Goal: Task Accomplishment & Management: Manage account settings

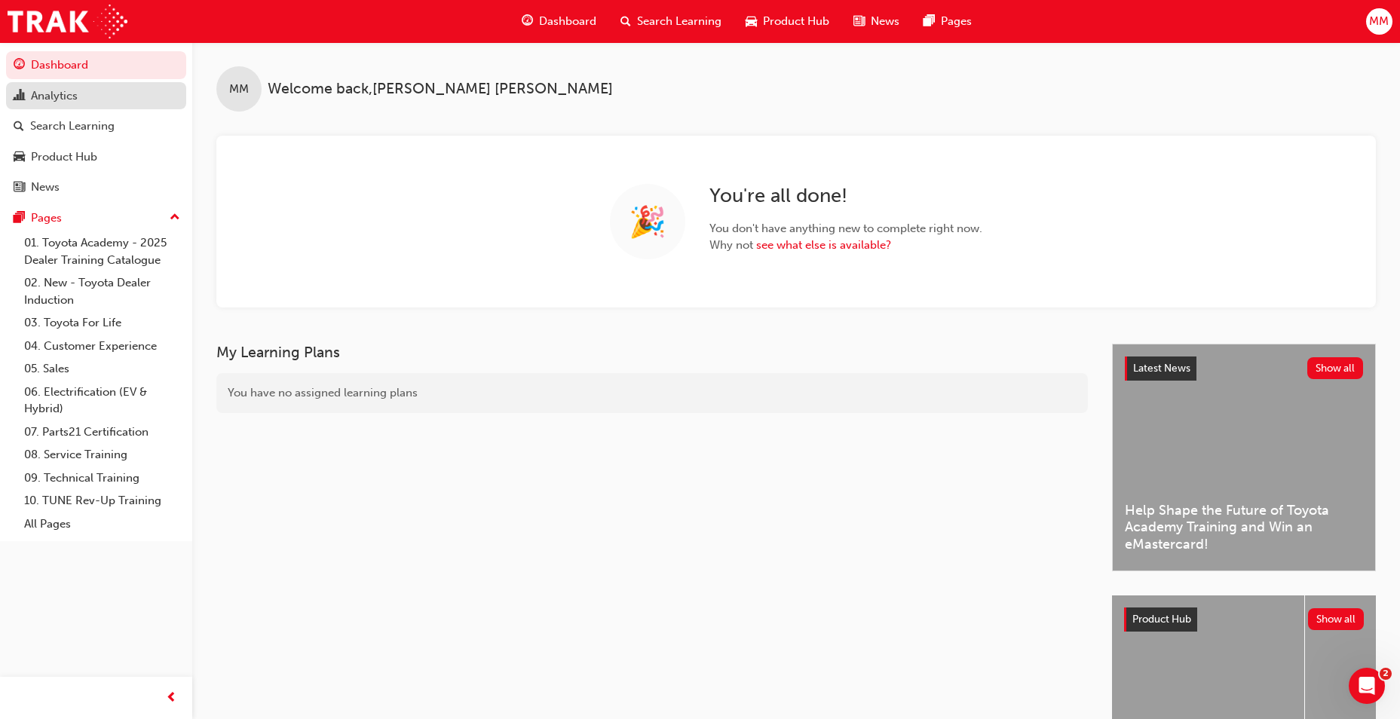
click at [56, 87] on div "Analytics" at bounding box center [54, 95] width 47 height 17
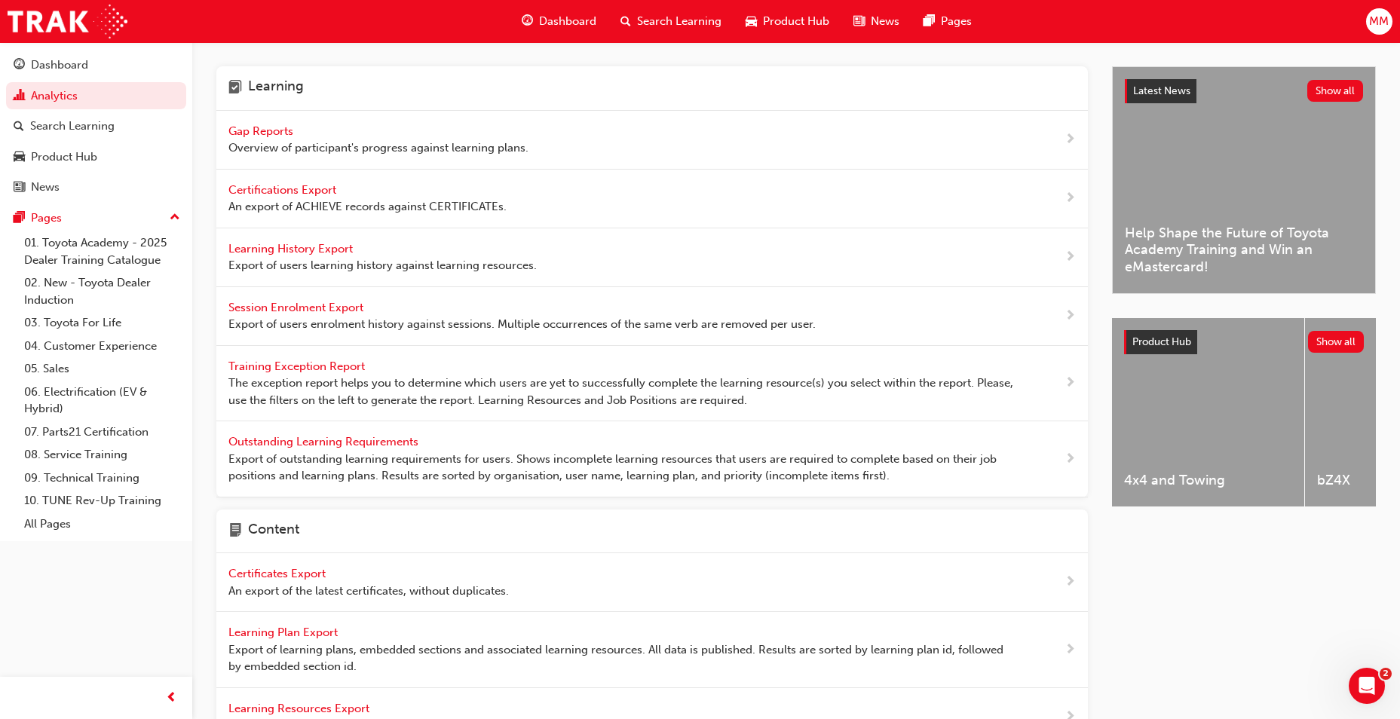
click at [269, 133] on span "Gap Reports" at bounding box center [262, 131] width 68 height 14
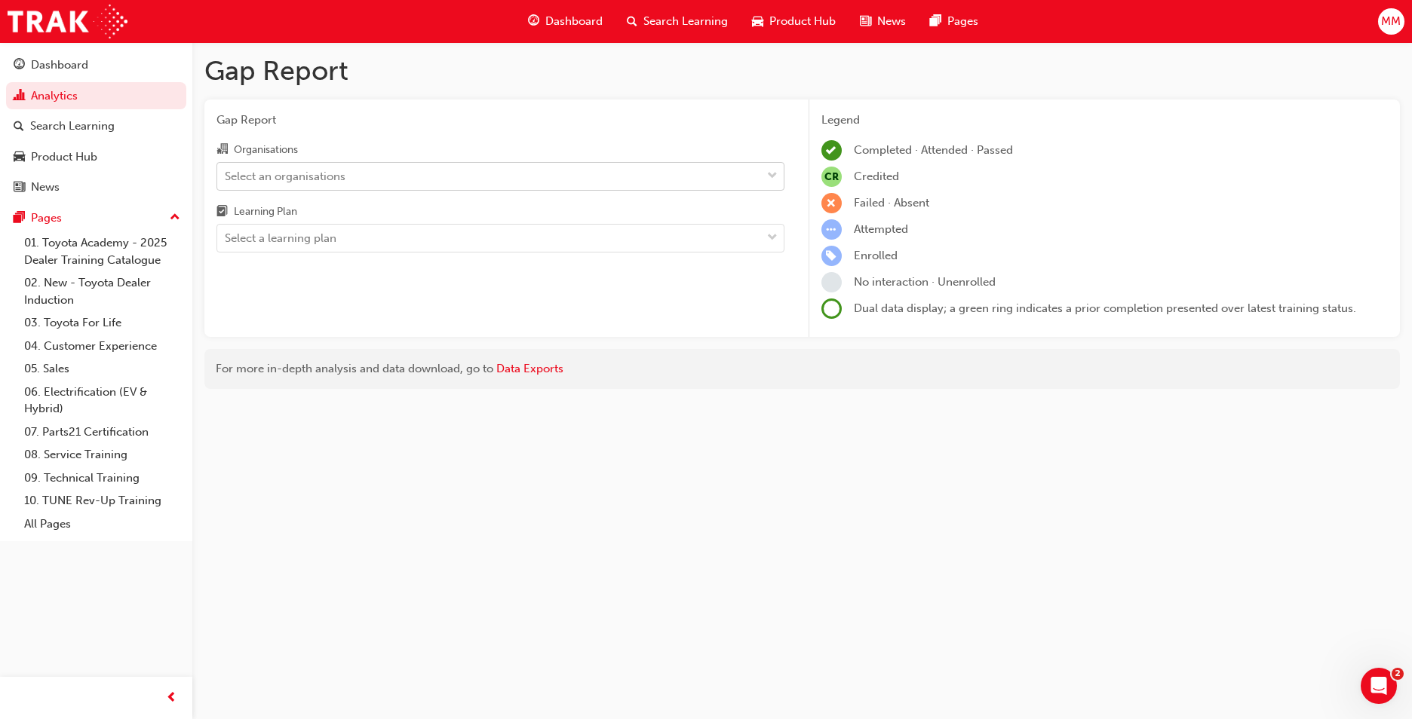
click at [362, 167] on div "Select an organisations" at bounding box center [489, 176] width 544 height 26
click at [226, 169] on input "Organisations Select an organisations" at bounding box center [226, 175] width 2 height 13
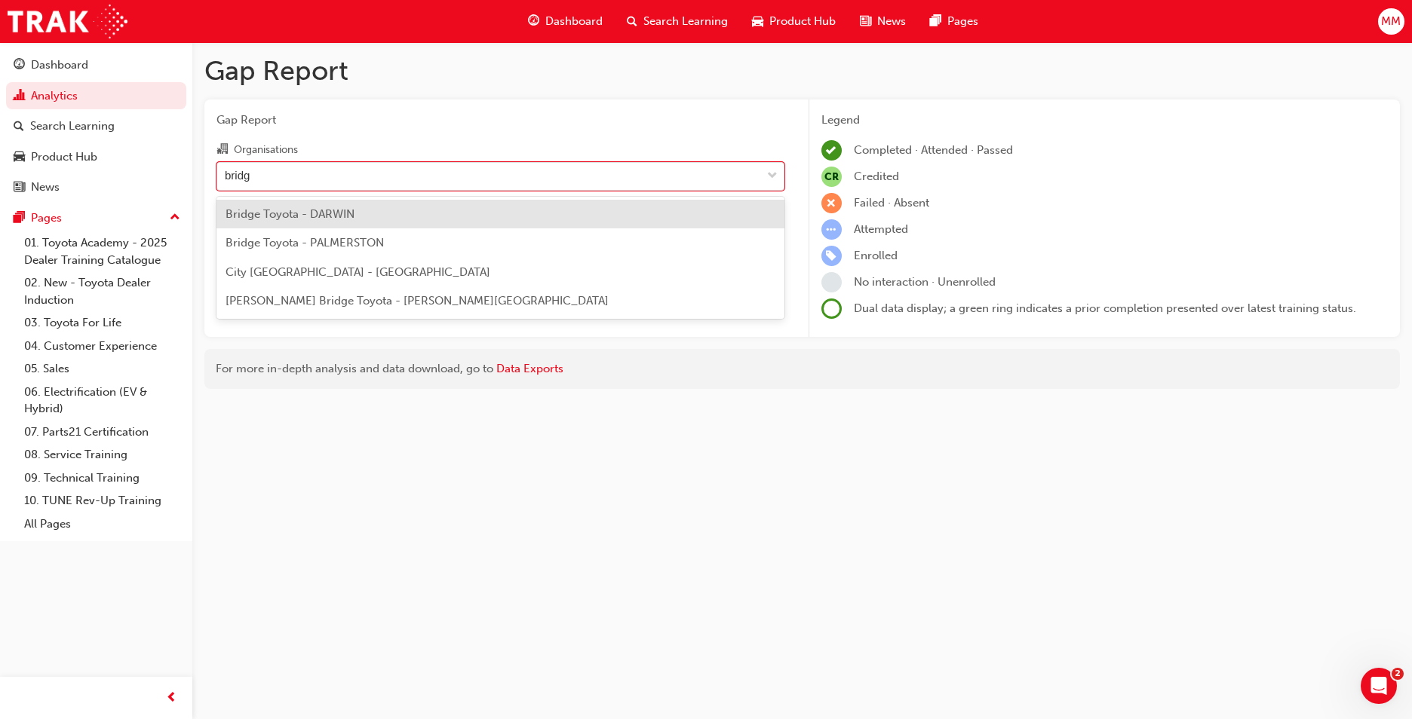
type input "bridge"
click at [370, 213] on div "Bridge Toyota - DARWIN" at bounding box center [500, 214] width 568 height 29
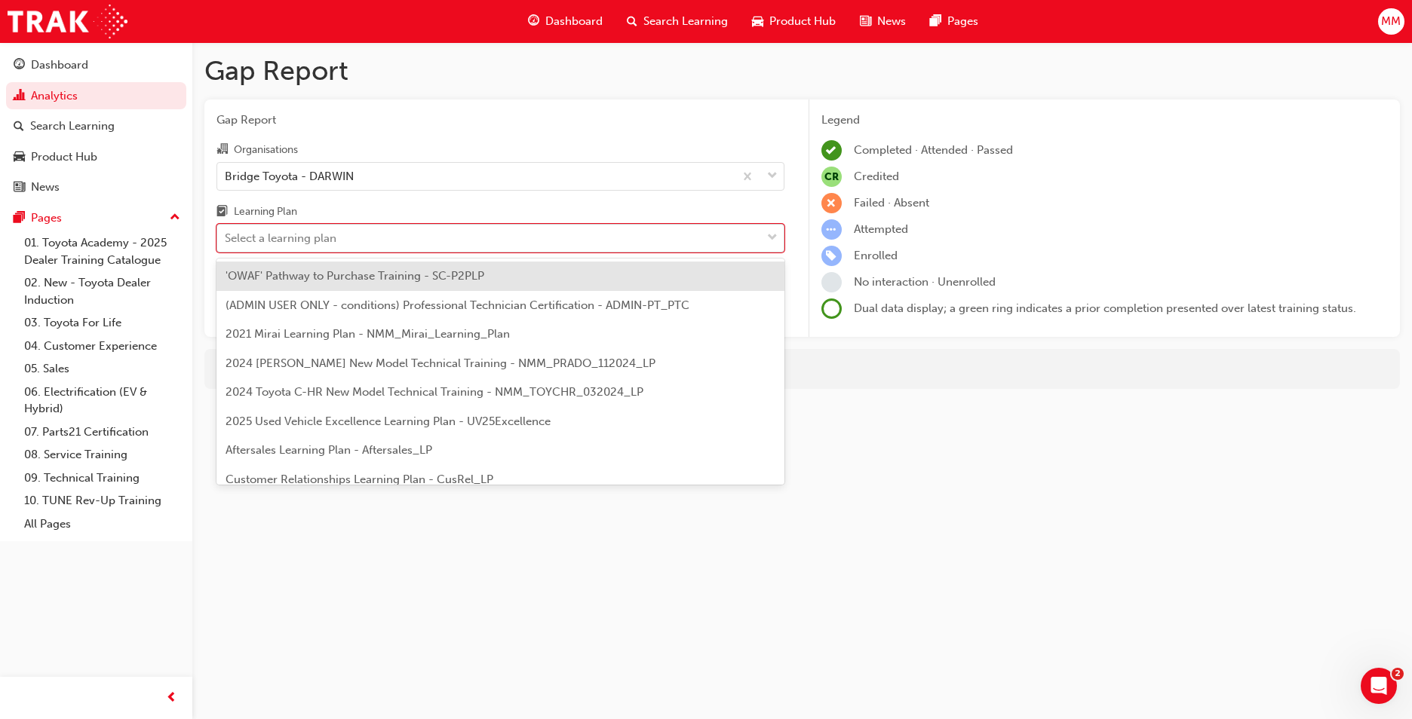
click at [370, 237] on div "Select a learning plan" at bounding box center [489, 238] width 544 height 26
click at [226, 237] on input "Learning Plan option 'OWAF' Pathway to Purchase Training - SC-P2PLP focused, 1 …" at bounding box center [226, 238] width 2 height 13
type input "dt"
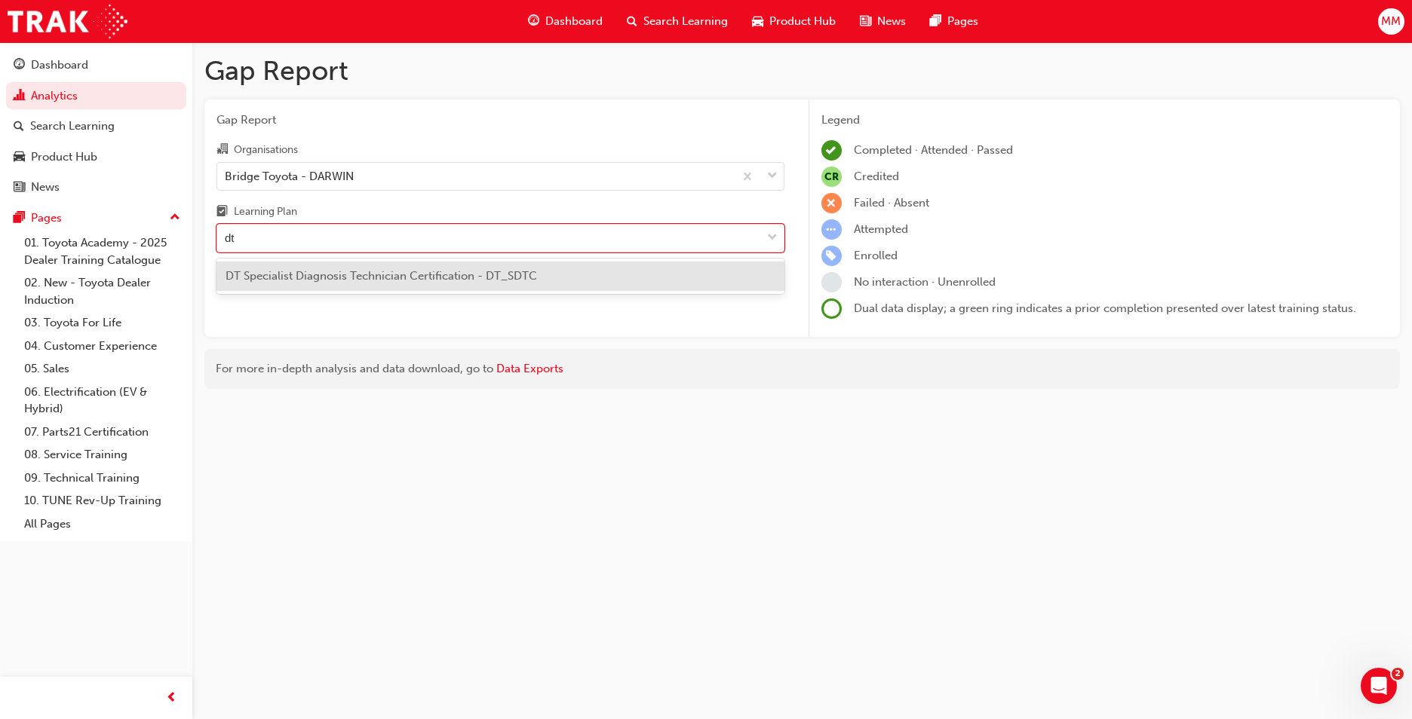
click at [363, 271] on span "DT Specialist Diagnosis Technician Certification - DT_SDTC" at bounding box center [380, 276] width 311 height 14
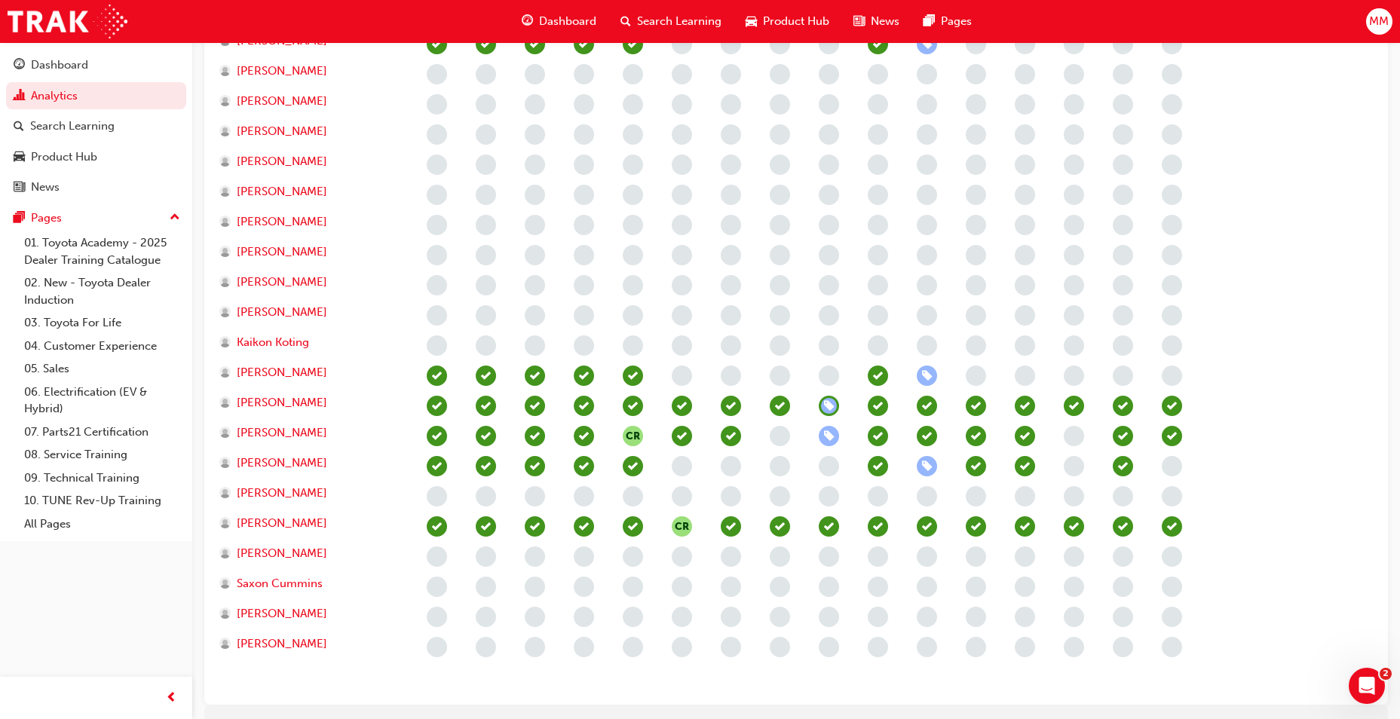
scroll to position [830, 0]
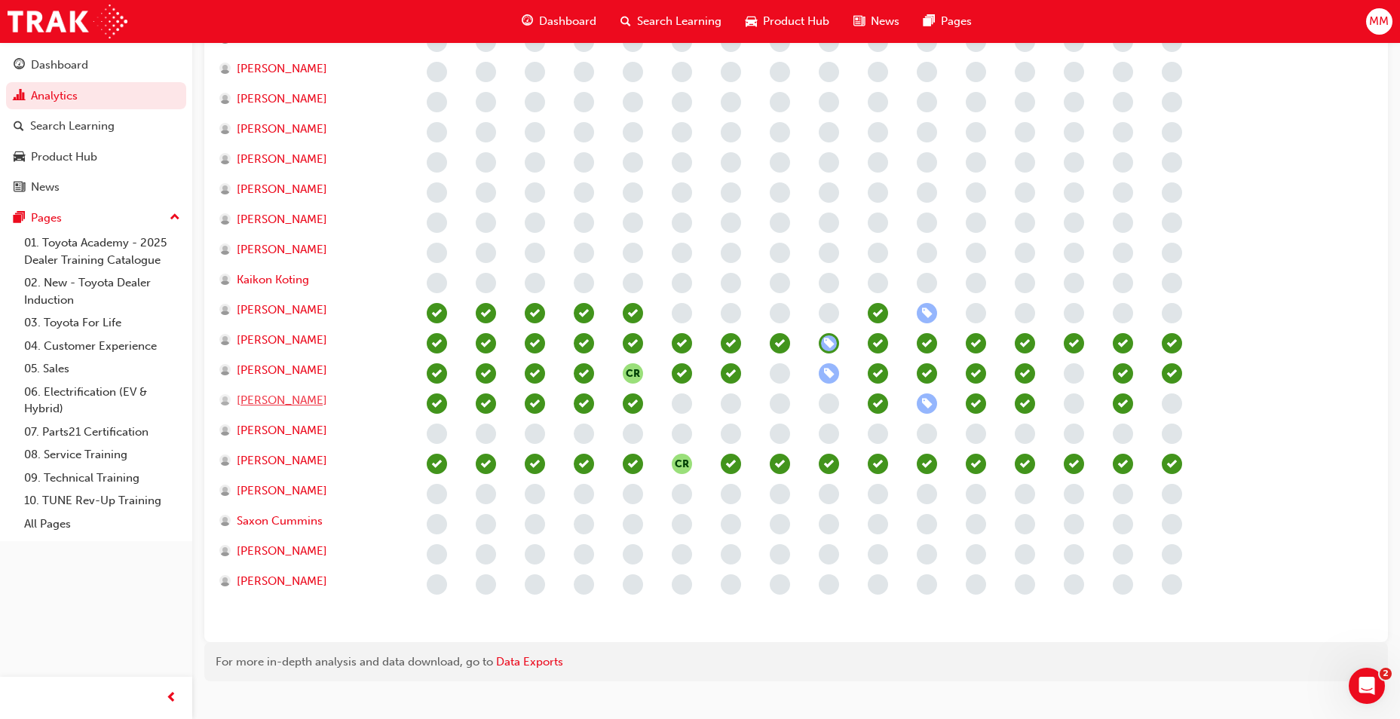
click at [265, 398] on span "[PERSON_NAME]" at bounding box center [282, 400] width 90 height 17
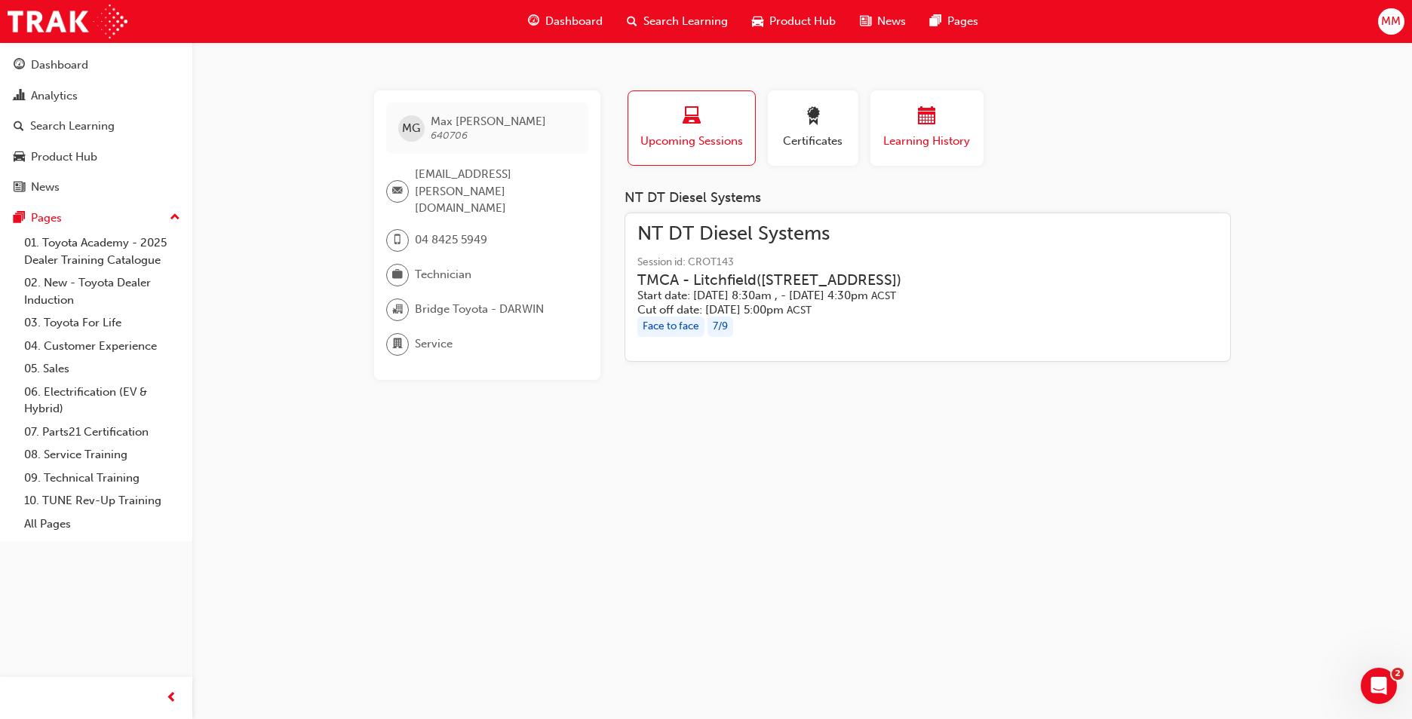
click at [905, 127] on div "button" at bounding box center [927, 118] width 90 height 23
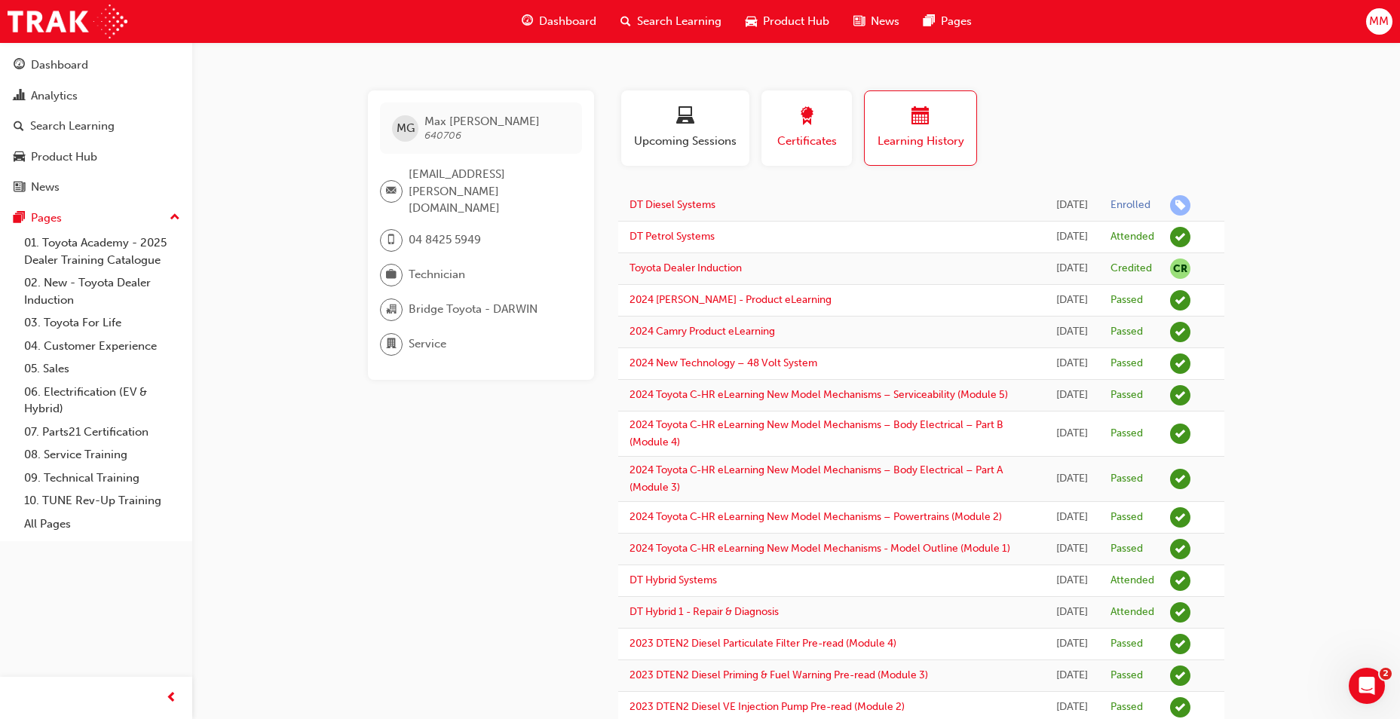
click at [805, 109] on span "award-icon" at bounding box center [807, 117] width 18 height 20
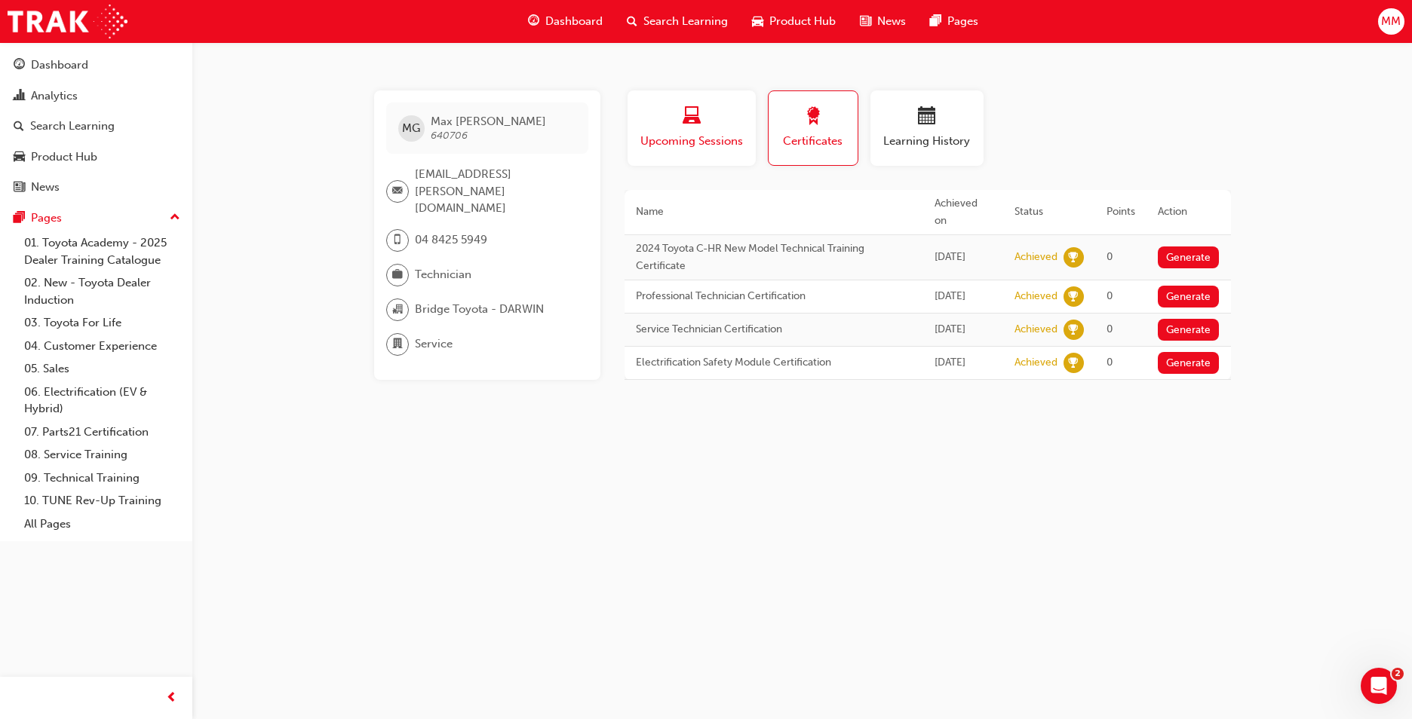
click at [702, 130] on div "Upcoming Sessions" at bounding box center [692, 128] width 106 height 43
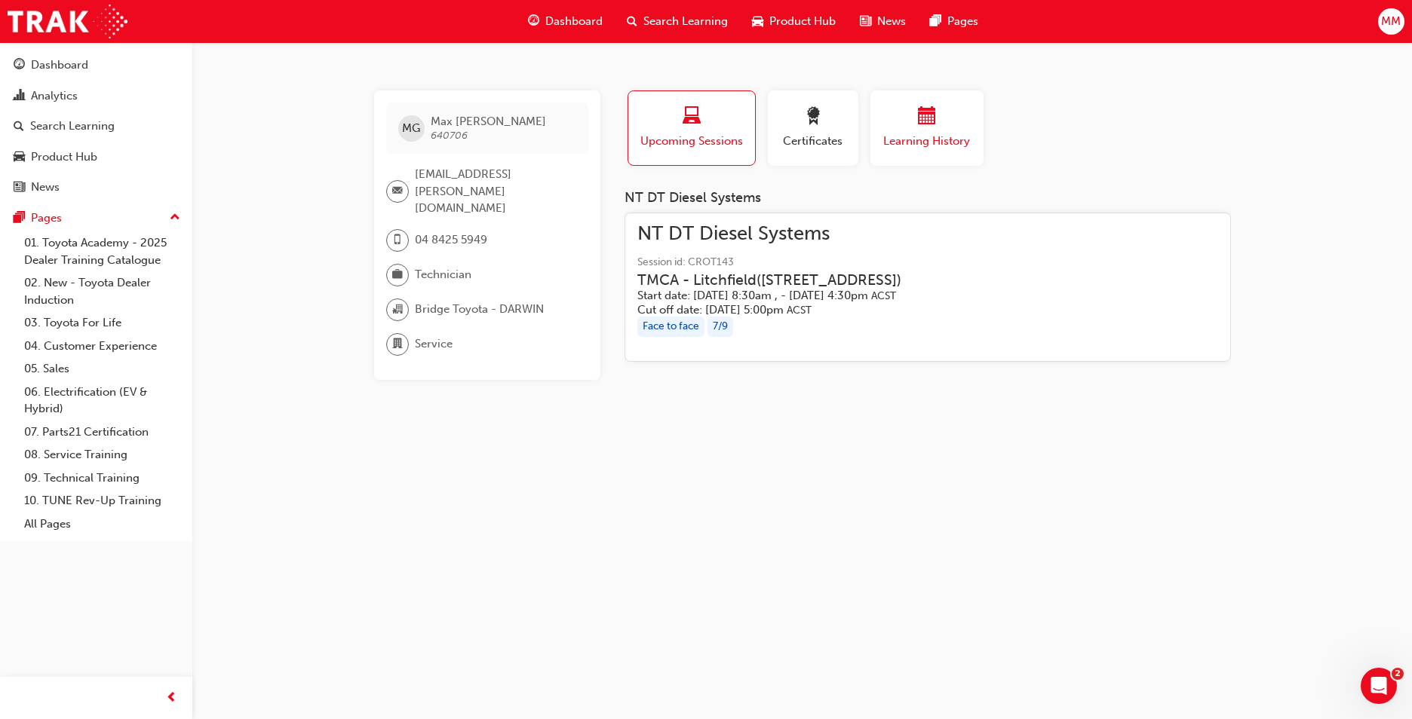
click at [924, 115] on span "calendar-icon" at bounding box center [927, 117] width 18 height 20
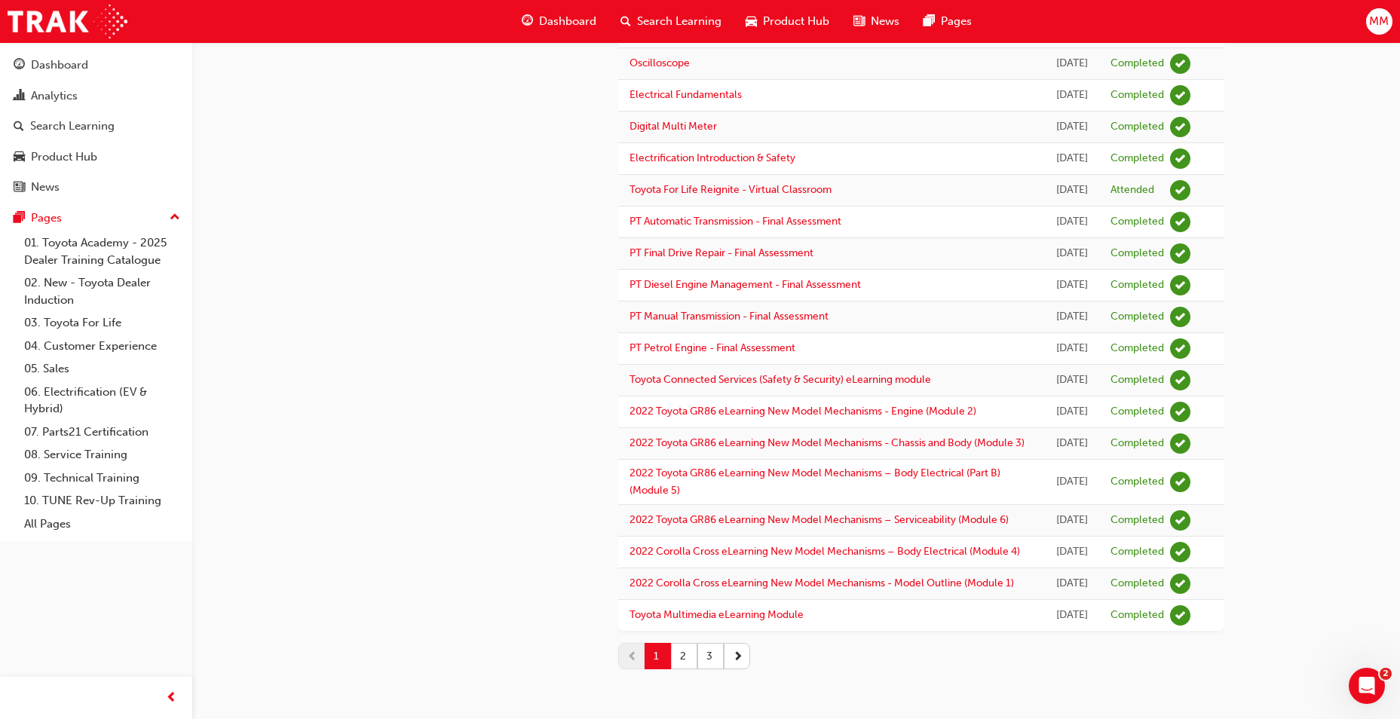
scroll to position [1584, 0]
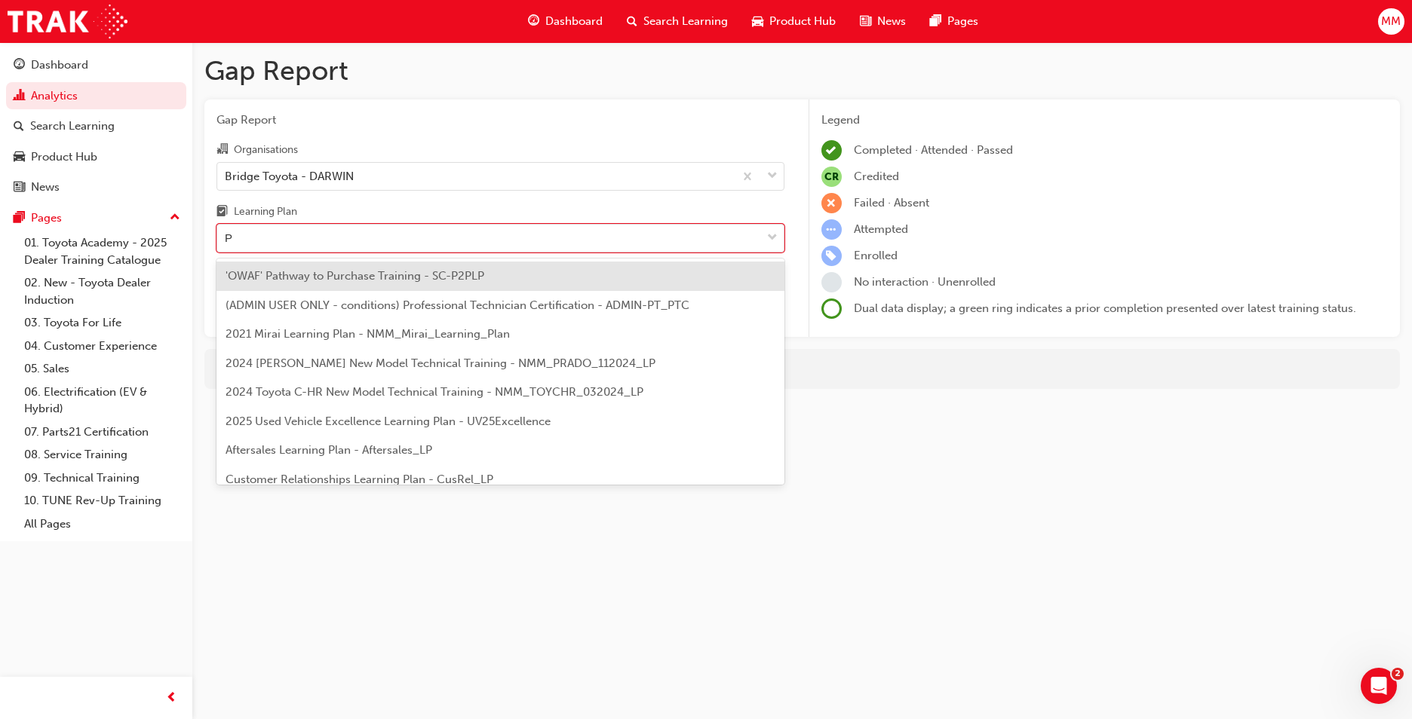
type input "PT"
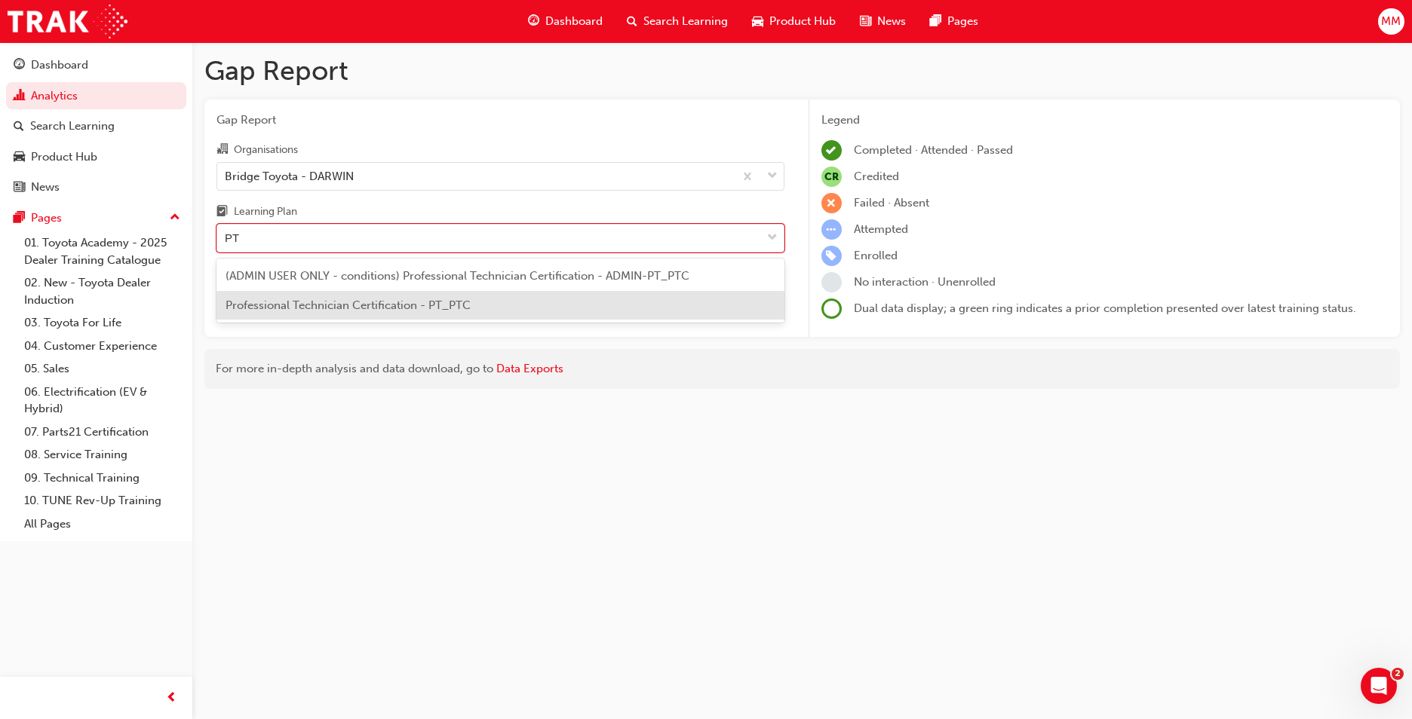
click at [396, 311] on span "Professional Technician Certification - PT_PTC" at bounding box center [347, 306] width 245 height 14
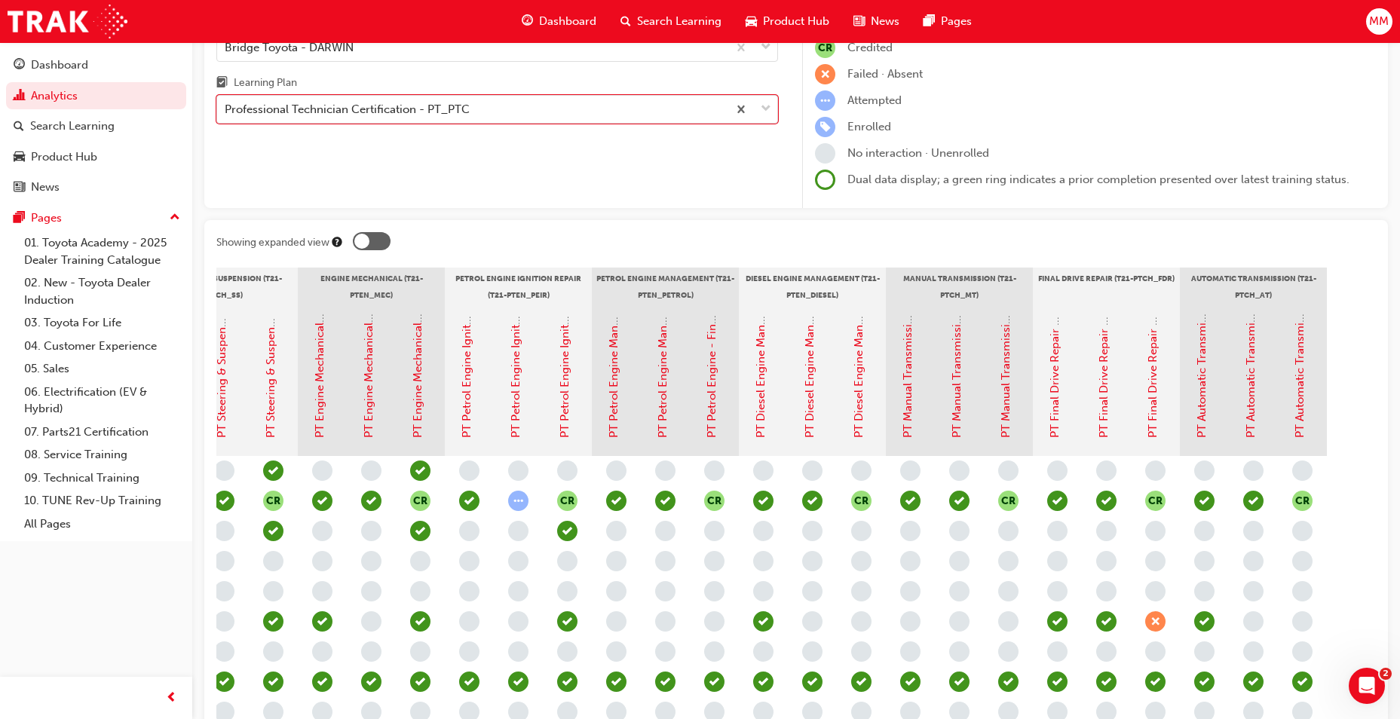
scroll to position [118, 0]
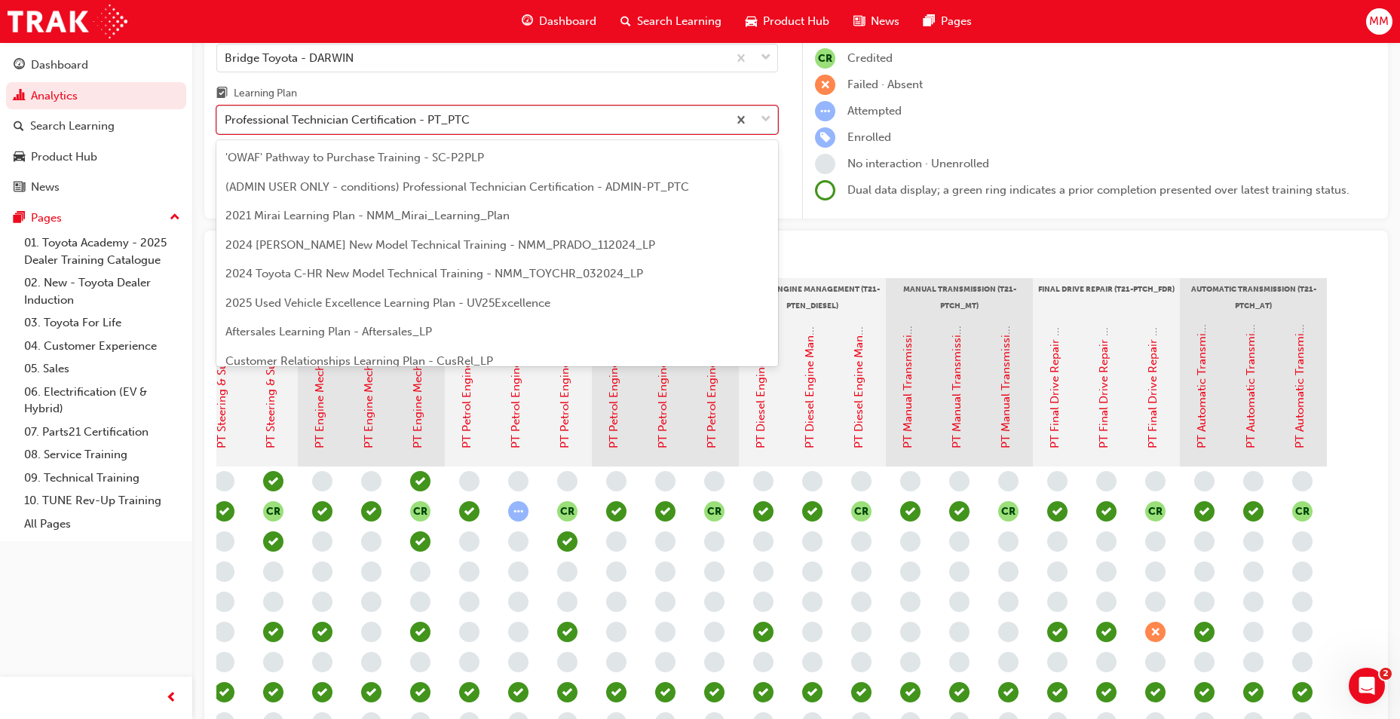
click at [388, 117] on div "Professional Technician Certification - PT_PTC" at bounding box center [347, 120] width 245 height 17
click at [226, 117] on input "Learning Plan option Professional Technician Certification - PT_PTC, selected. …" at bounding box center [226, 119] width 2 height 13
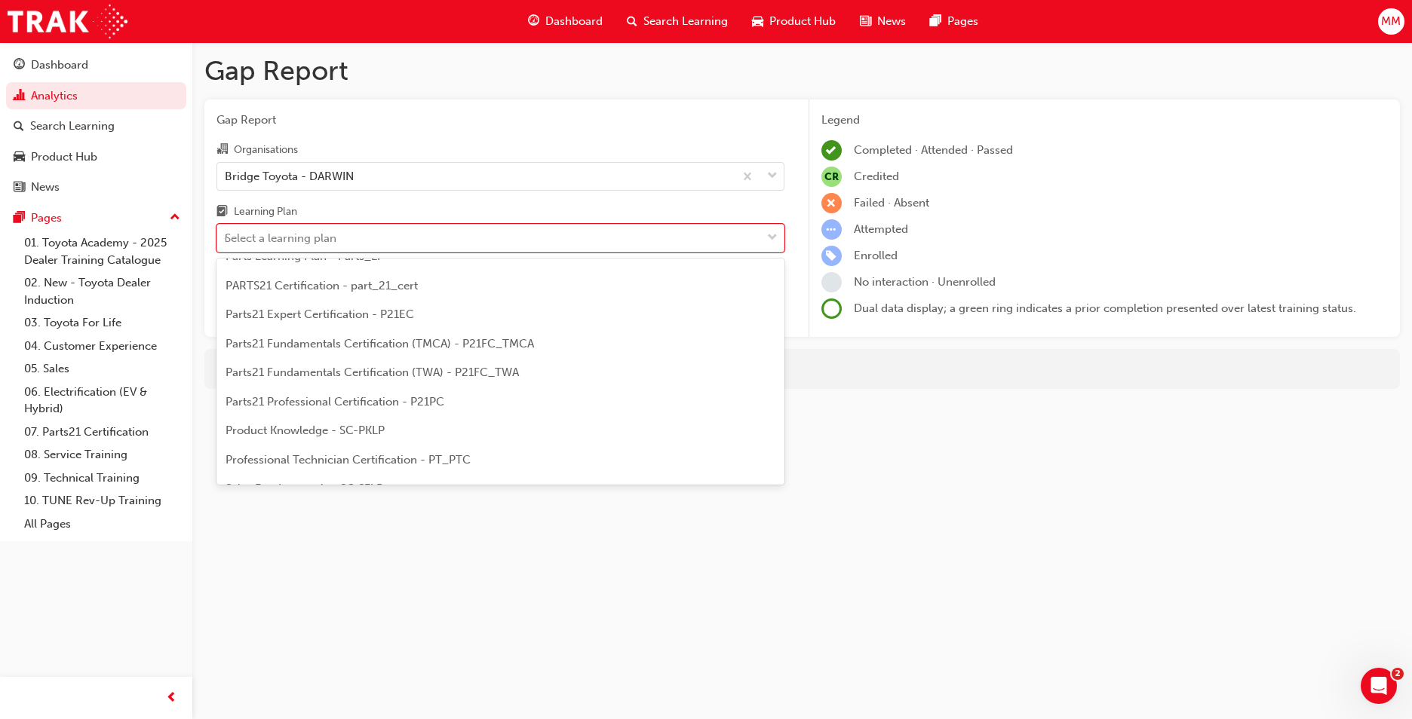
scroll to position [484, 0]
type input "DT"
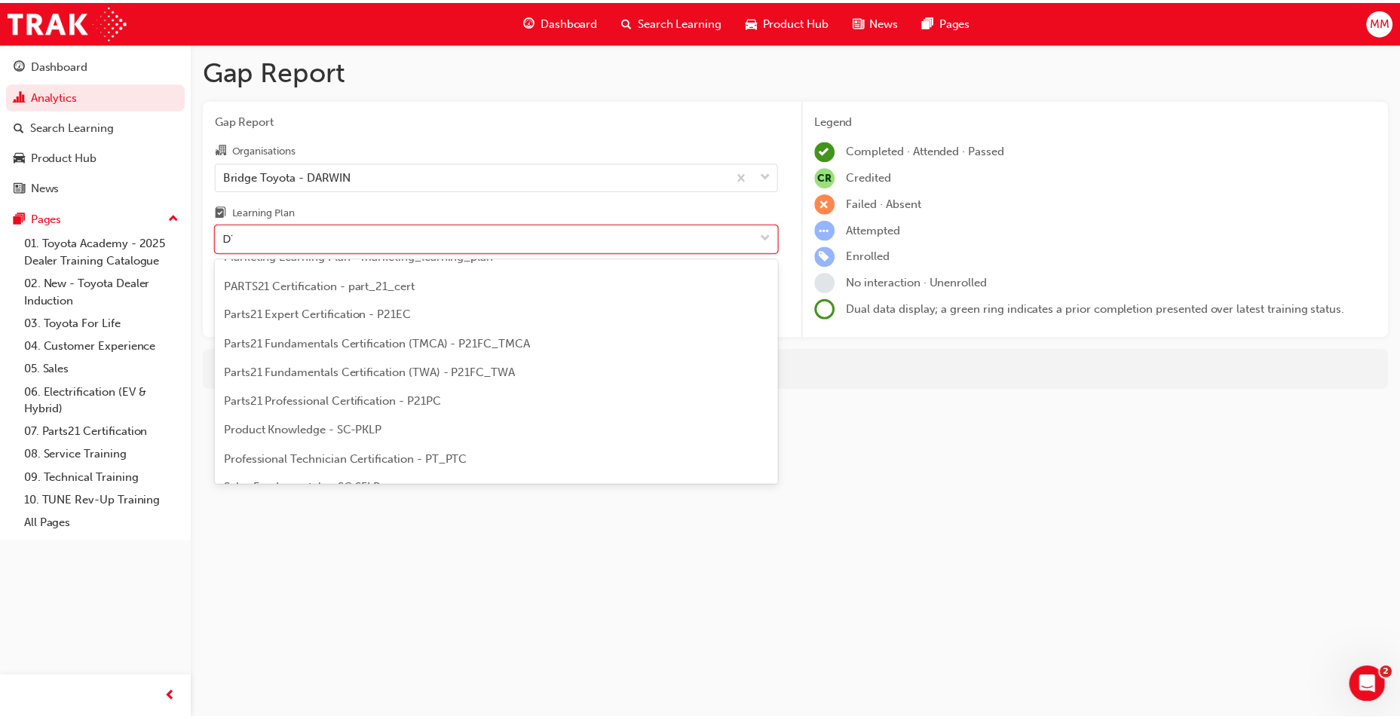
scroll to position [0, 0]
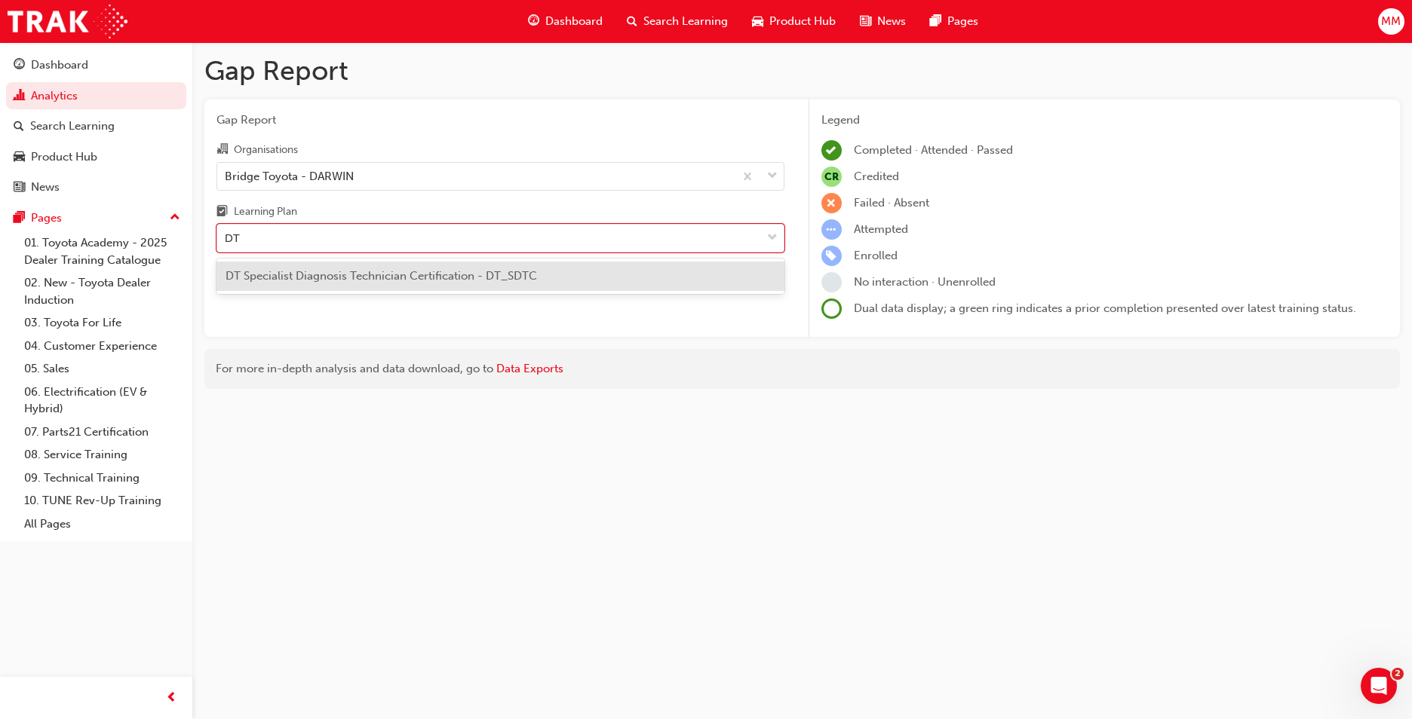
click at [368, 273] on span "DT Specialist Diagnosis Technician Certification - DT_SDTC" at bounding box center [380, 276] width 311 height 14
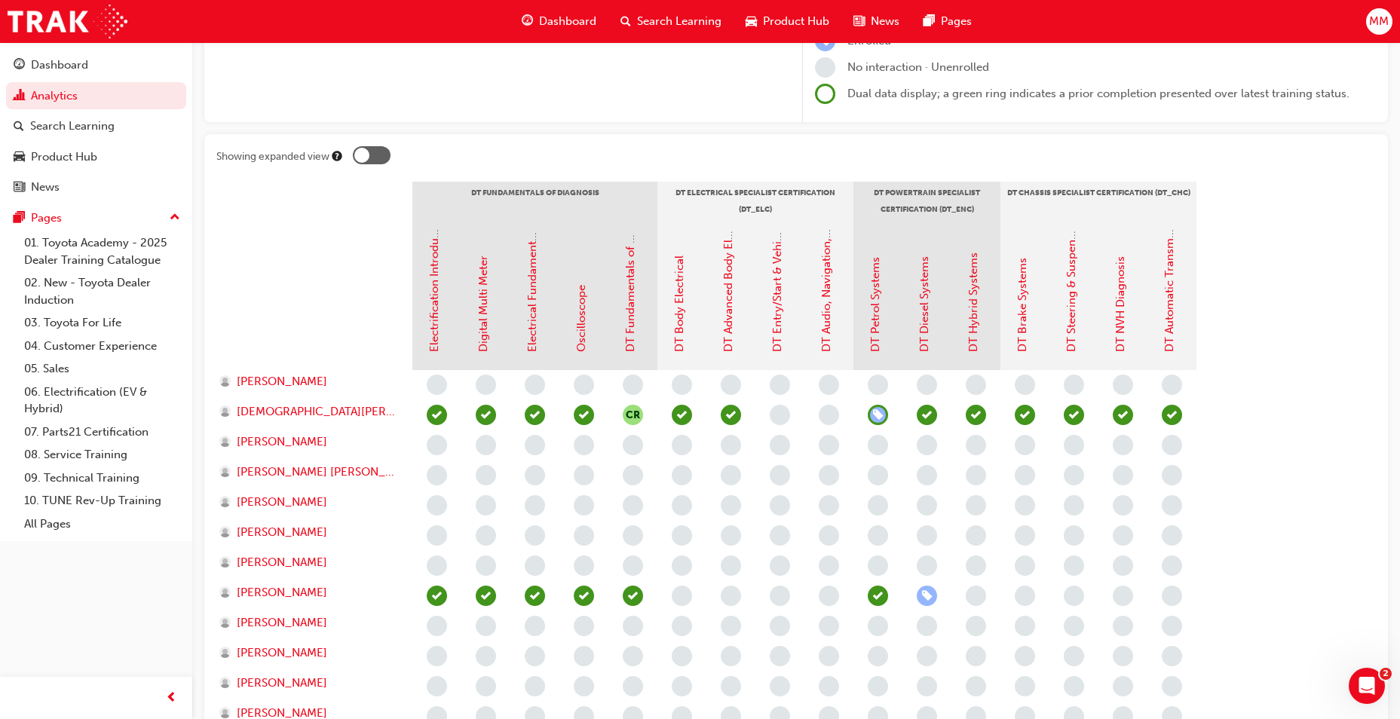
scroll to position [166, 0]
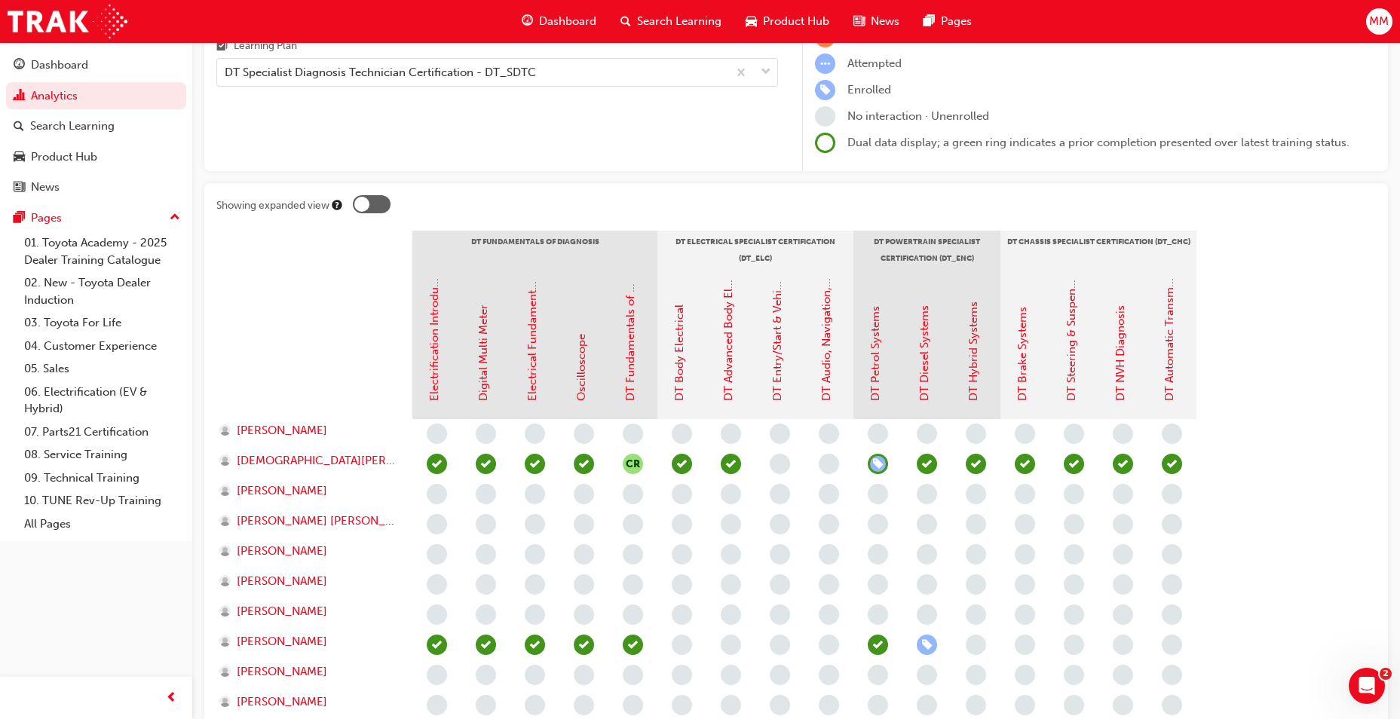
click at [934, 648] on span "learningRecordVerb_ENROLL-icon" at bounding box center [927, 645] width 20 height 20
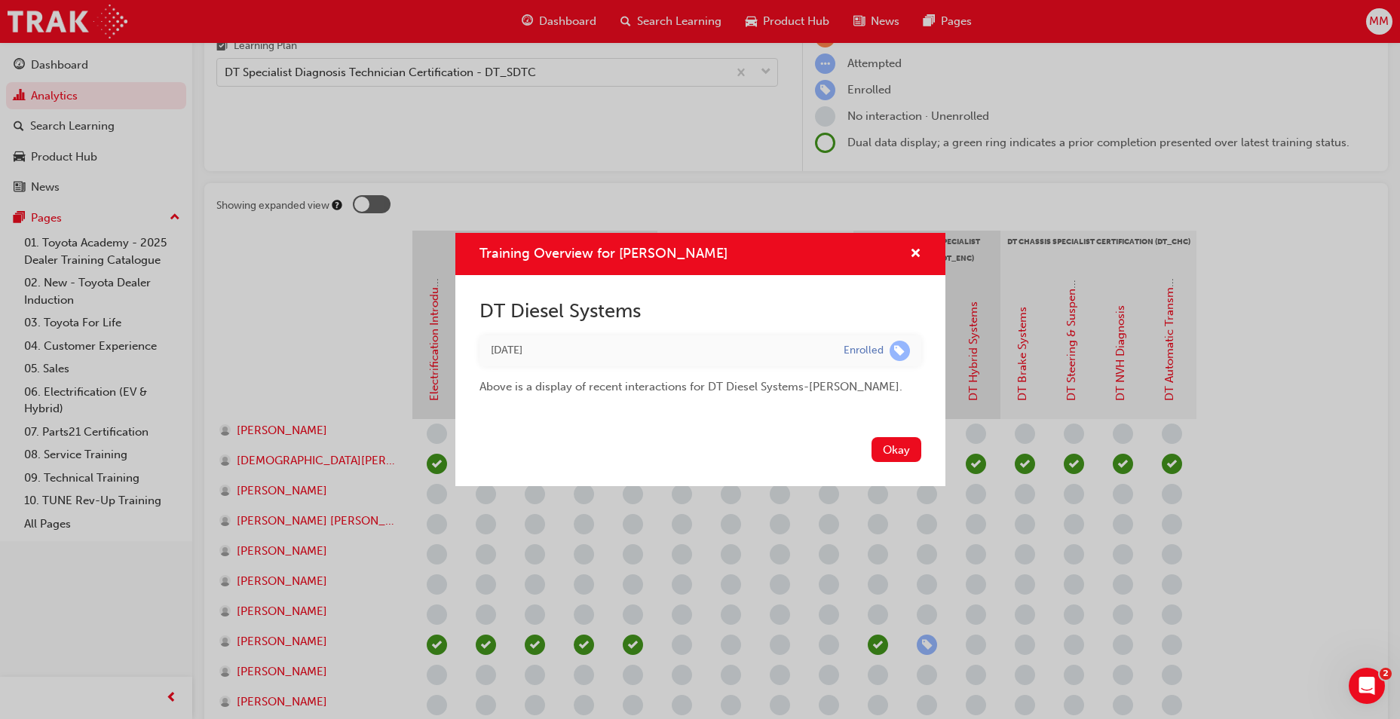
click at [784, 344] on div "[DATE]" at bounding box center [656, 350] width 330 height 17
click at [894, 454] on button "Okay" at bounding box center [897, 449] width 50 height 25
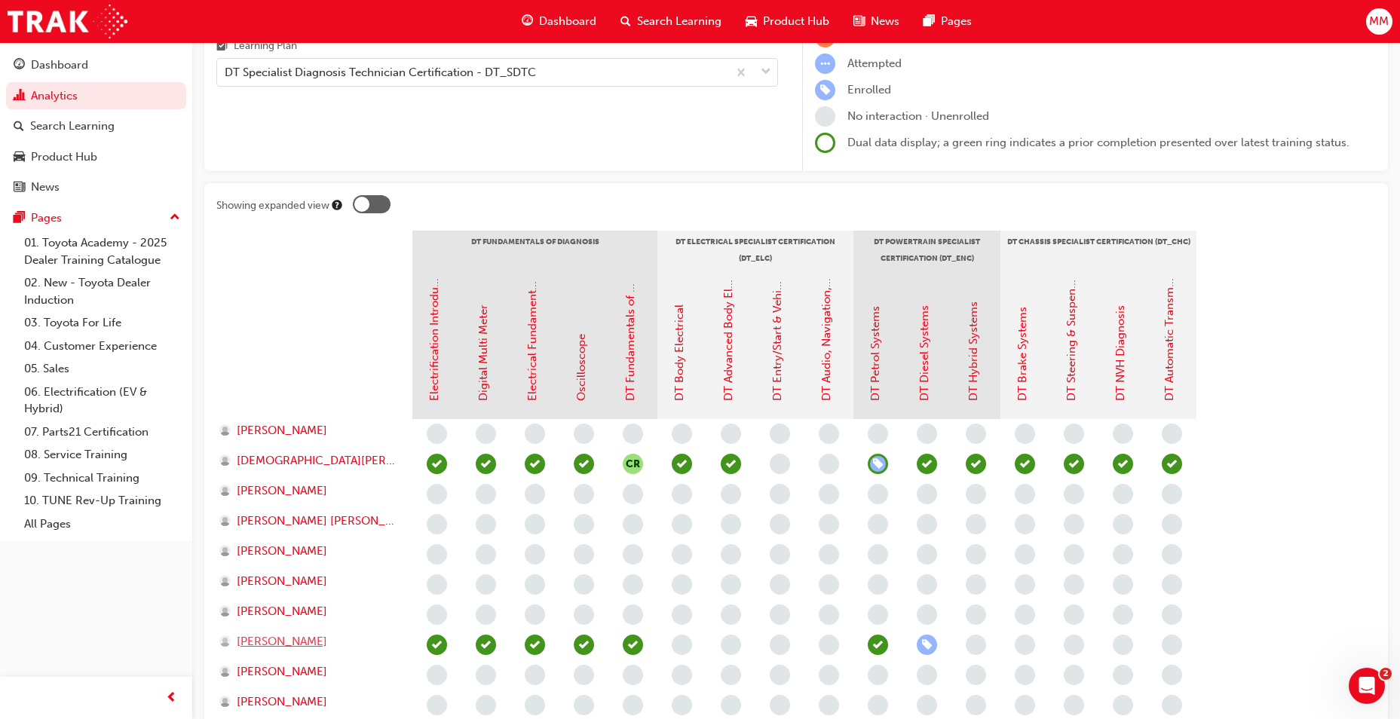
drag, startPoint x: 267, startPoint y: 640, endPoint x: 306, endPoint y: 632, distance: 40.1
click at [267, 640] on span "[PERSON_NAME]" at bounding box center [282, 641] width 90 height 17
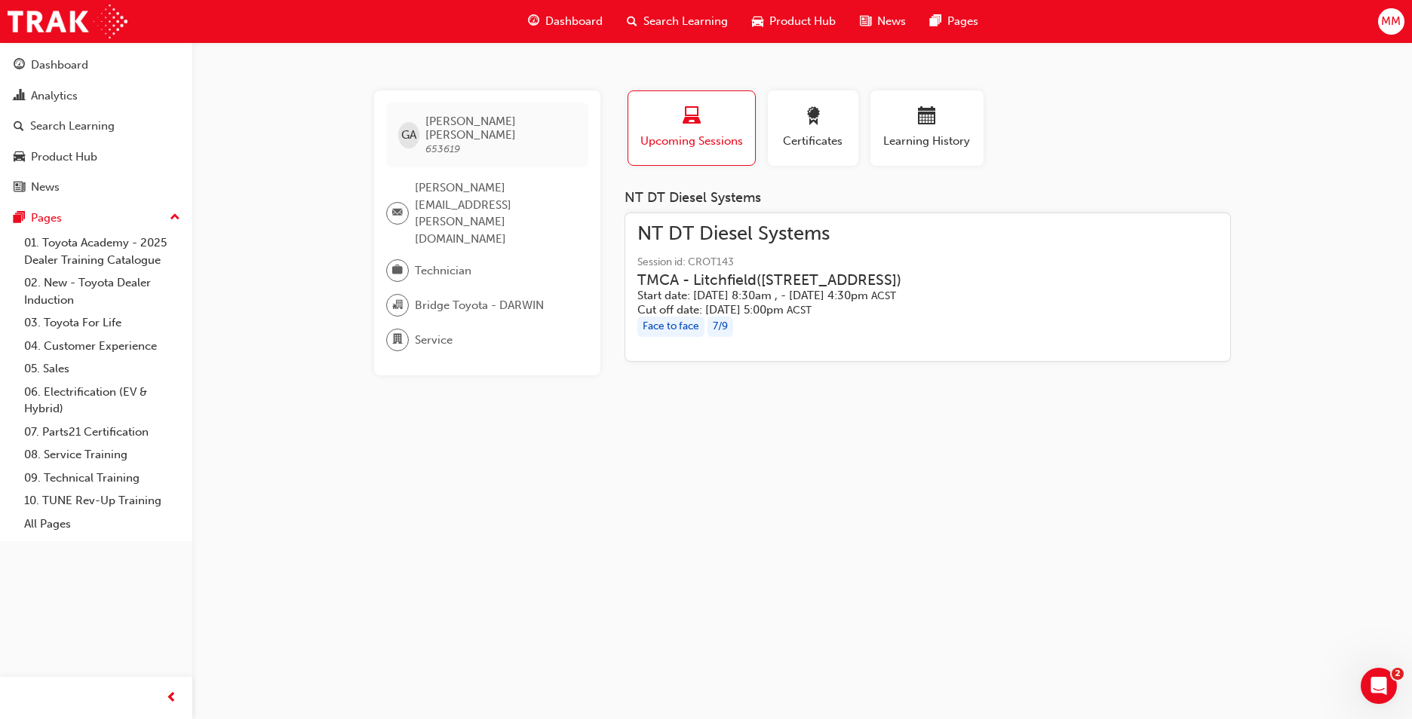
click at [778, 279] on h3 "TMCA - Litchfield ( [STREET_ADDRESS] NT )" at bounding box center [769, 279] width 264 height 17
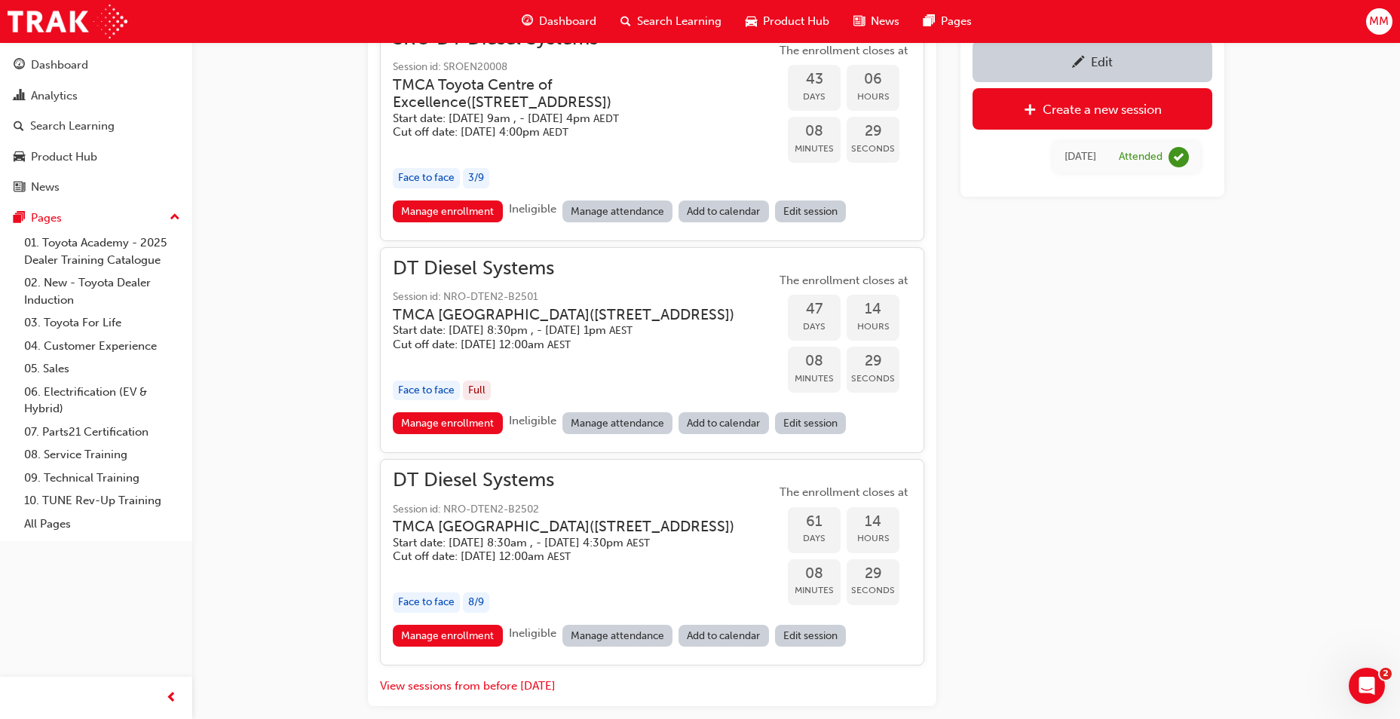
scroll to position [1480, 0]
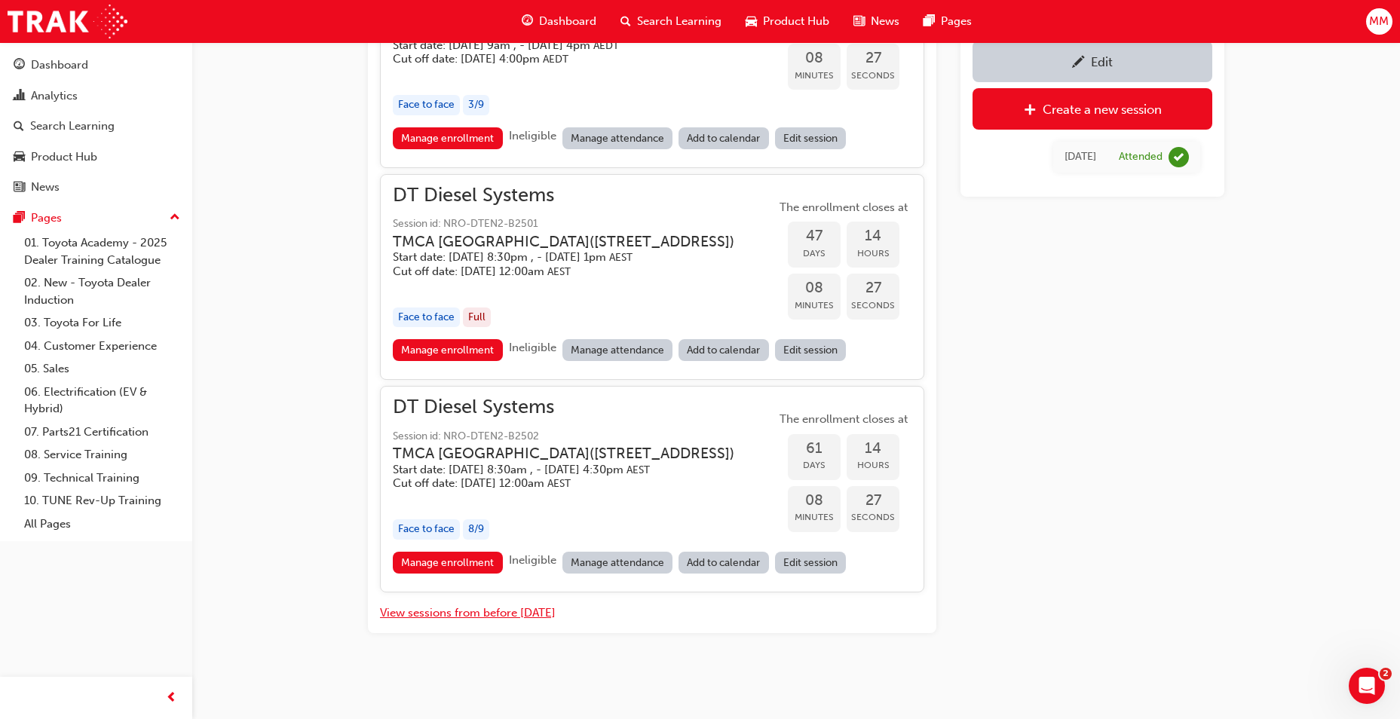
click at [493, 615] on button "View sessions from before [DATE]" at bounding box center [468, 613] width 176 height 17
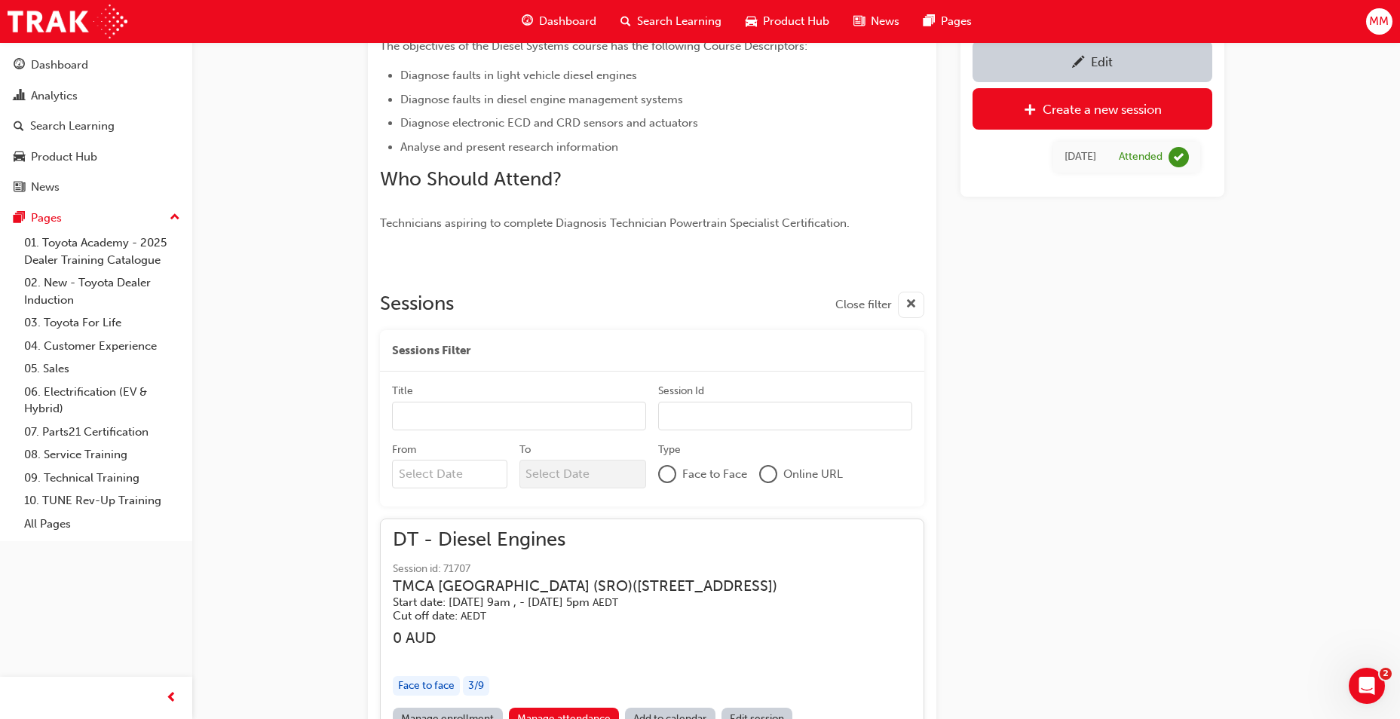
scroll to position [14387, 0]
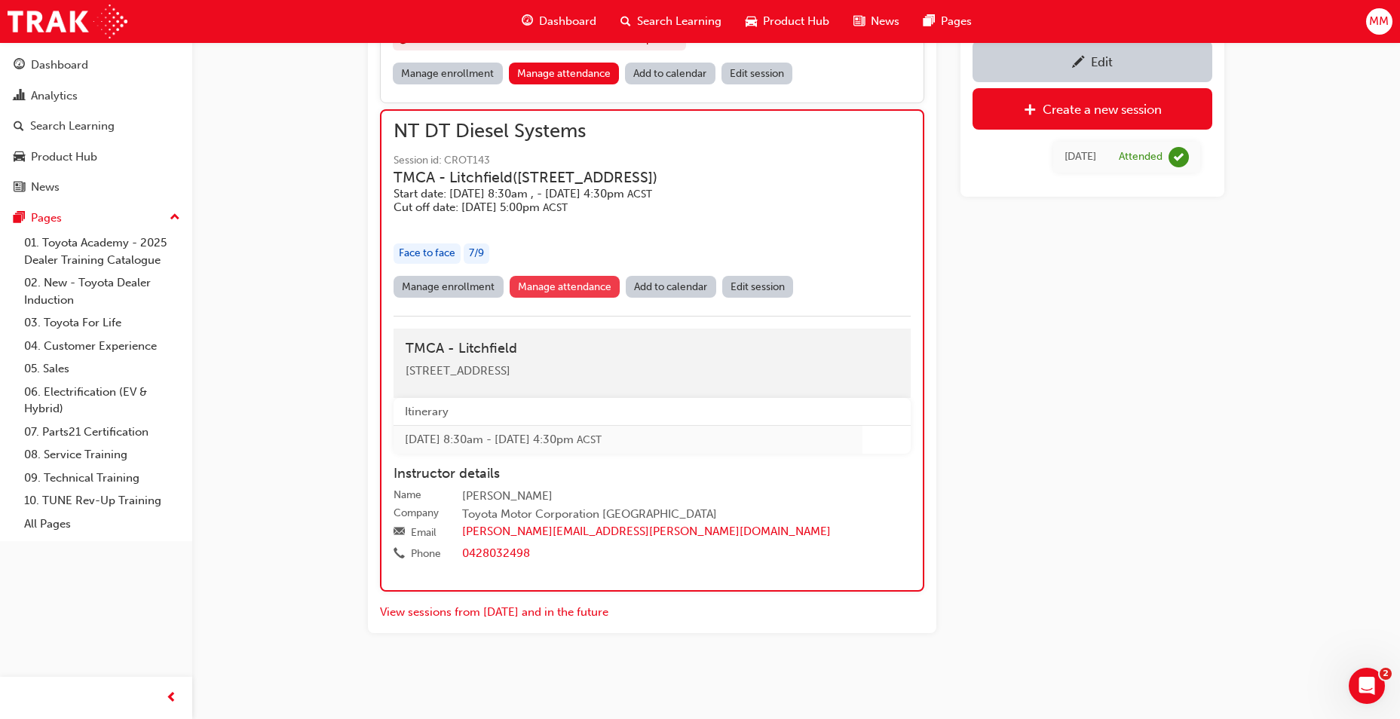
click at [551, 285] on link "Manage attendance" at bounding box center [565, 287] width 111 height 22
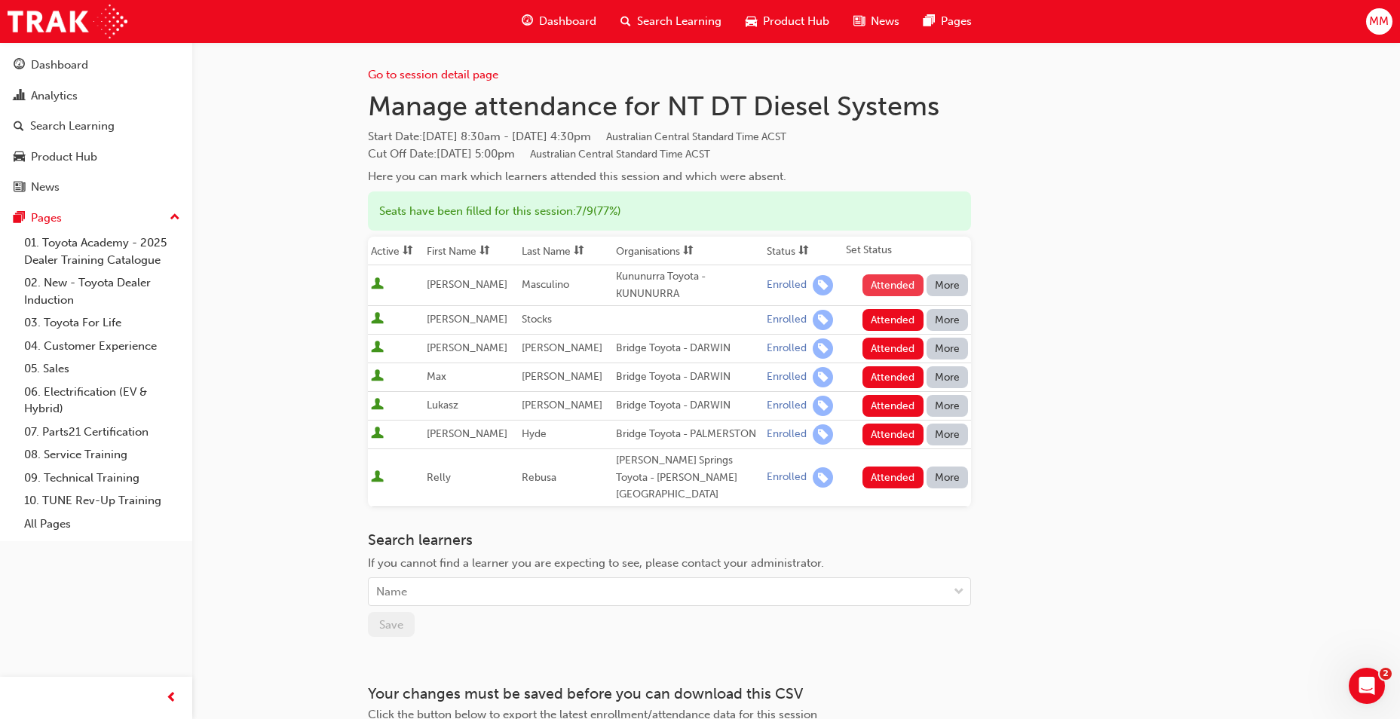
click at [897, 281] on button "Attended" at bounding box center [893, 285] width 61 height 22
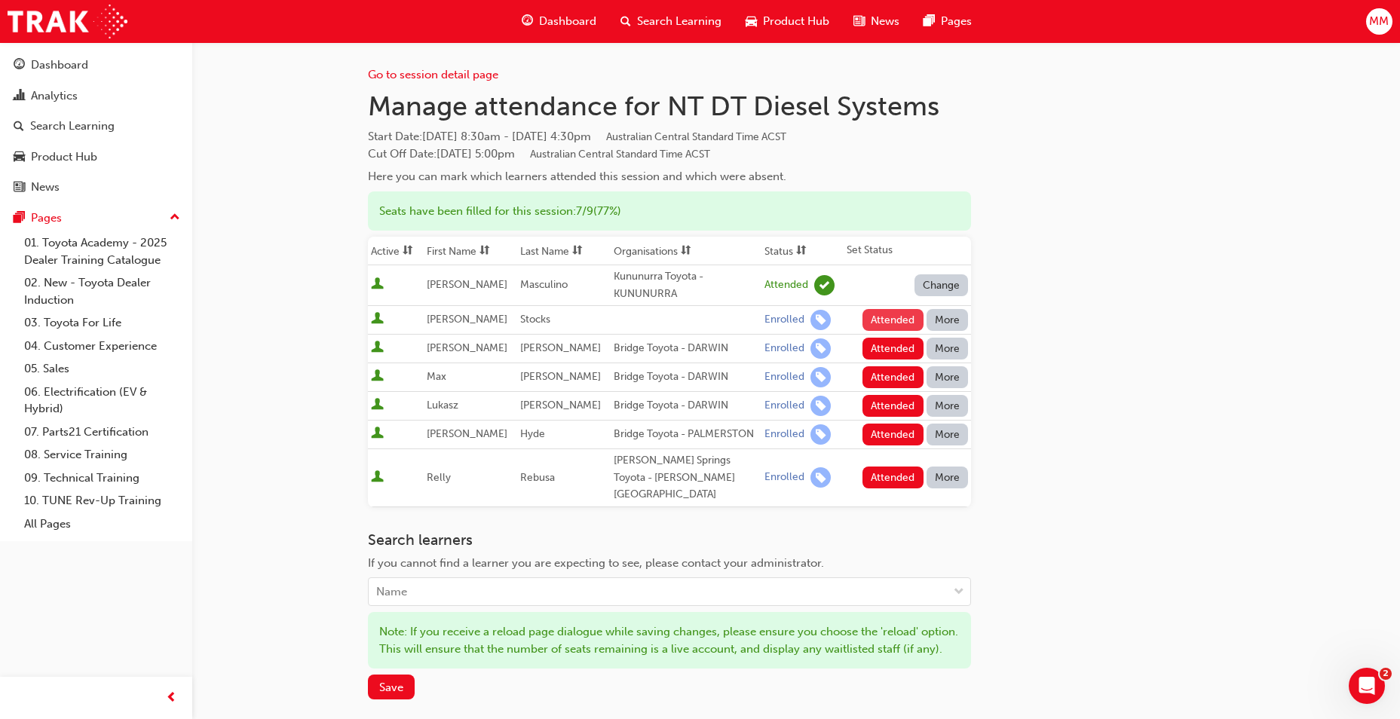
click at [900, 317] on button "Attended" at bounding box center [893, 320] width 61 height 22
click at [895, 349] on button "Attended" at bounding box center [893, 349] width 61 height 22
click at [891, 379] on button "Attended" at bounding box center [893, 377] width 61 height 22
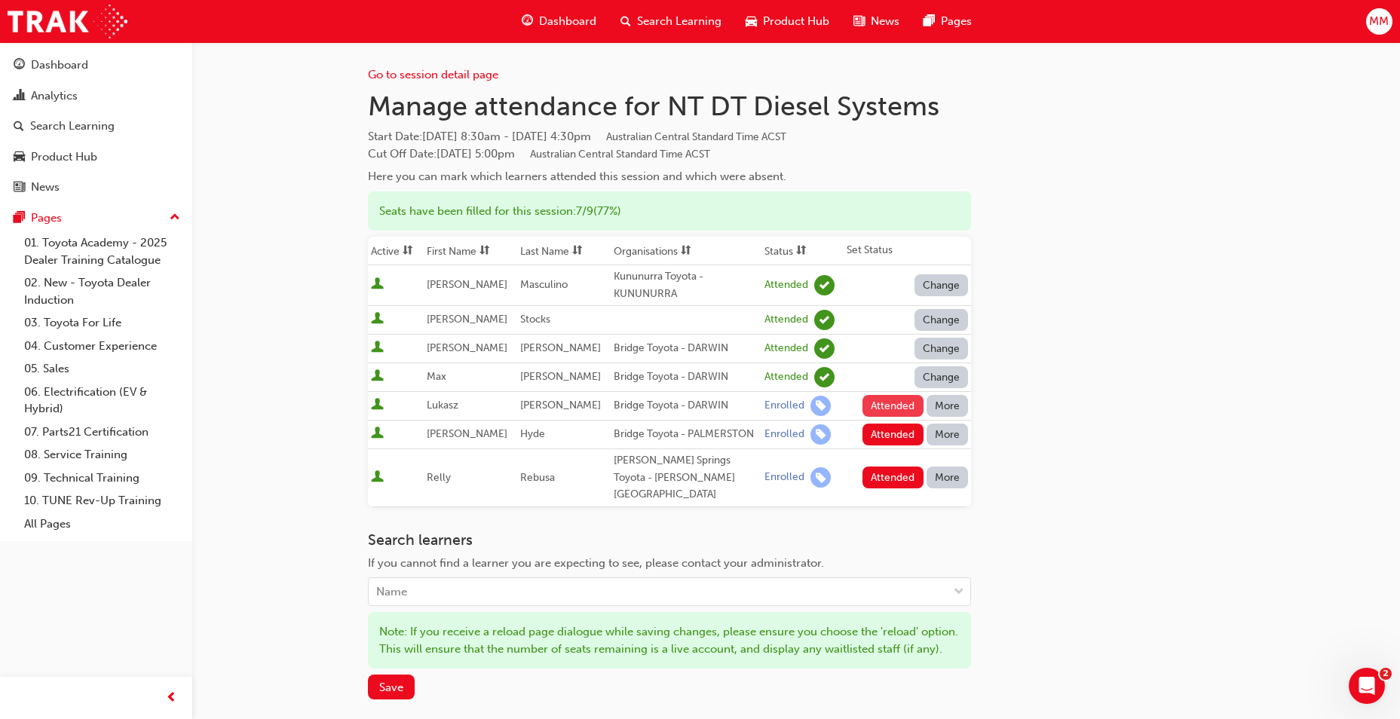
click at [903, 406] on button "Attended" at bounding box center [893, 406] width 61 height 22
click at [901, 428] on button "Attended" at bounding box center [893, 435] width 61 height 22
click at [888, 474] on button "Attended" at bounding box center [893, 478] width 61 height 22
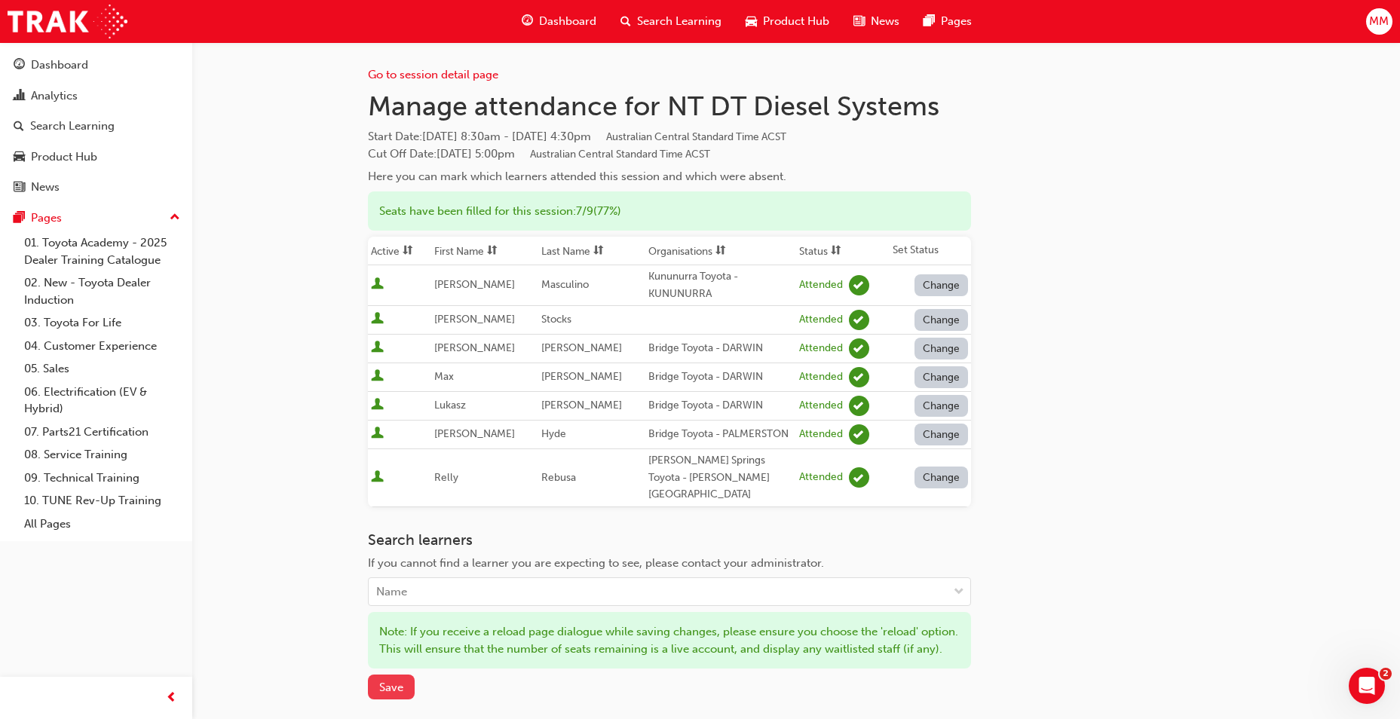
click at [383, 692] on span "Save" at bounding box center [391, 688] width 24 height 14
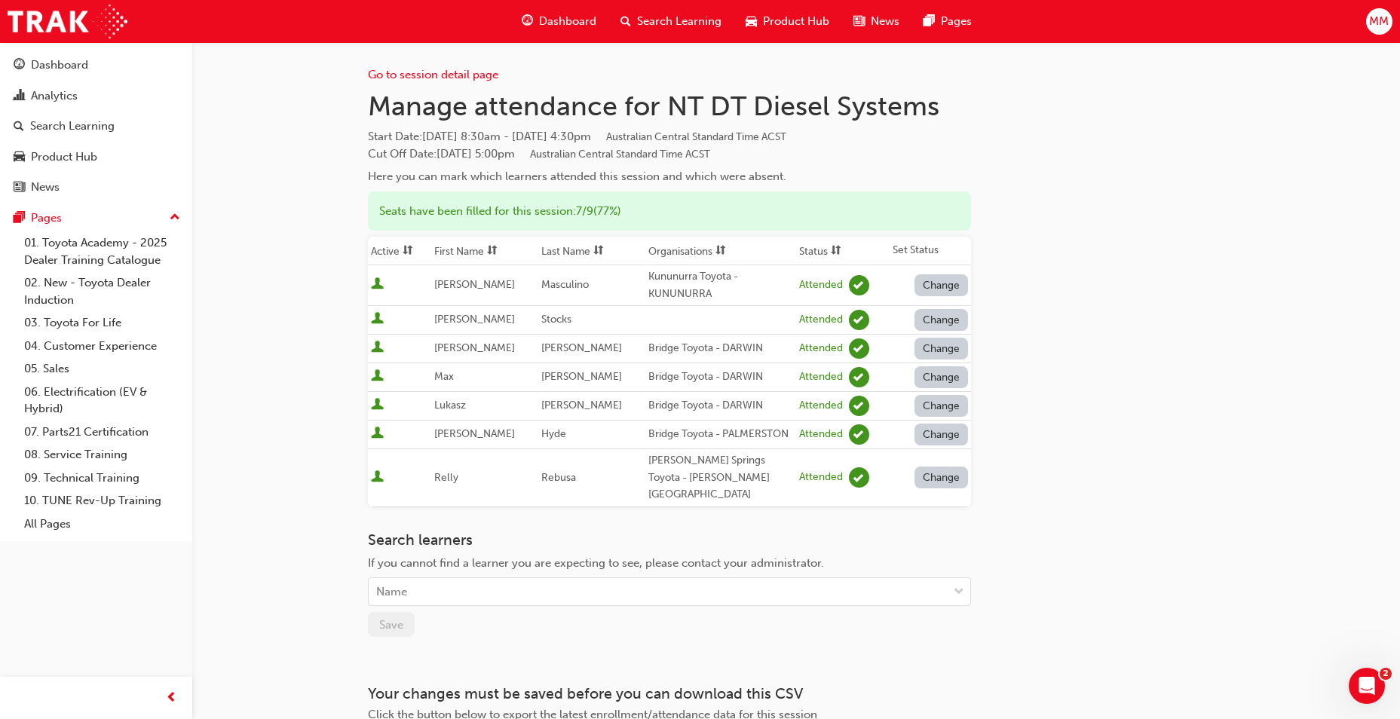
click at [935, 254] on th "Set Status" at bounding box center [930, 251] width 81 height 29
click at [44, 15] on img at bounding box center [68, 22] width 120 height 34
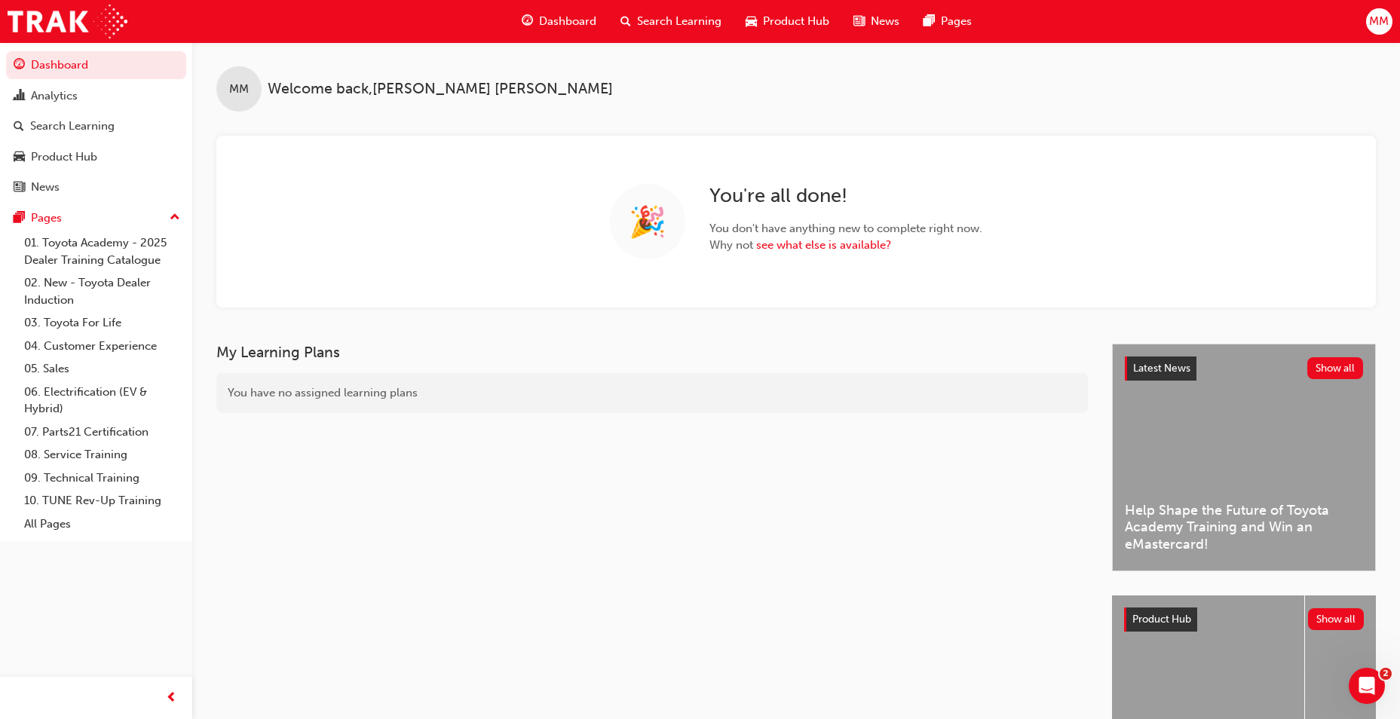
click at [1165, 110] on div "MM Welcome back , [PERSON_NAME]" at bounding box center [796, 76] width 1208 height 69
